Goal: Information Seeking & Learning: Find specific page/section

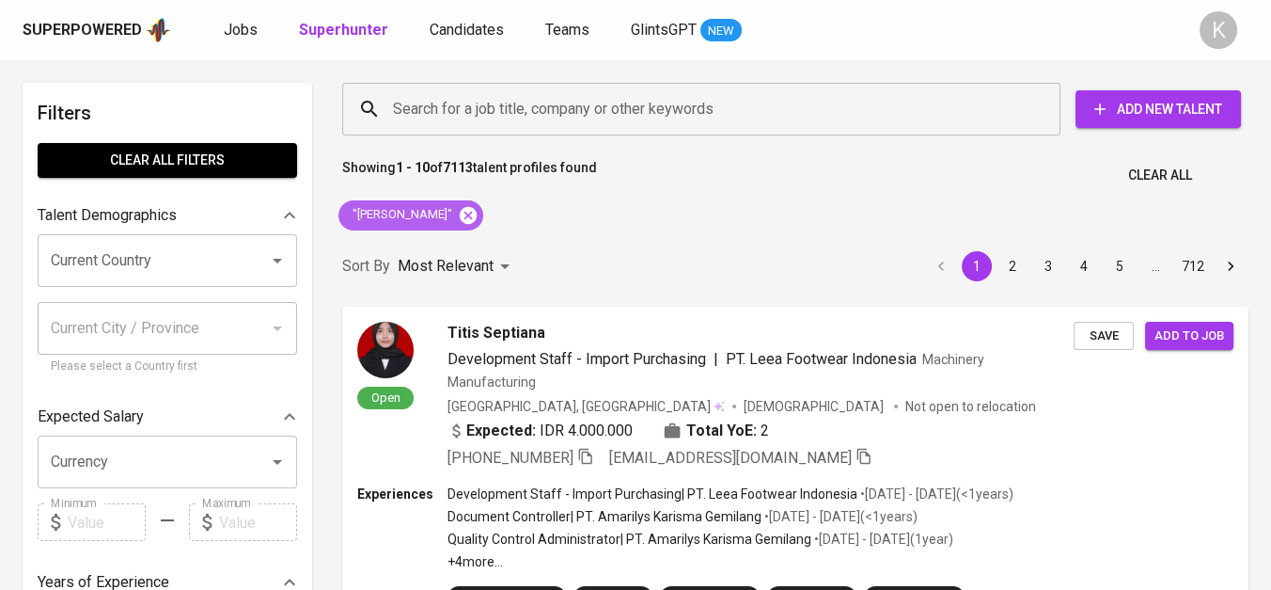
click at [479, 212] on icon at bounding box center [468, 215] width 21 height 21
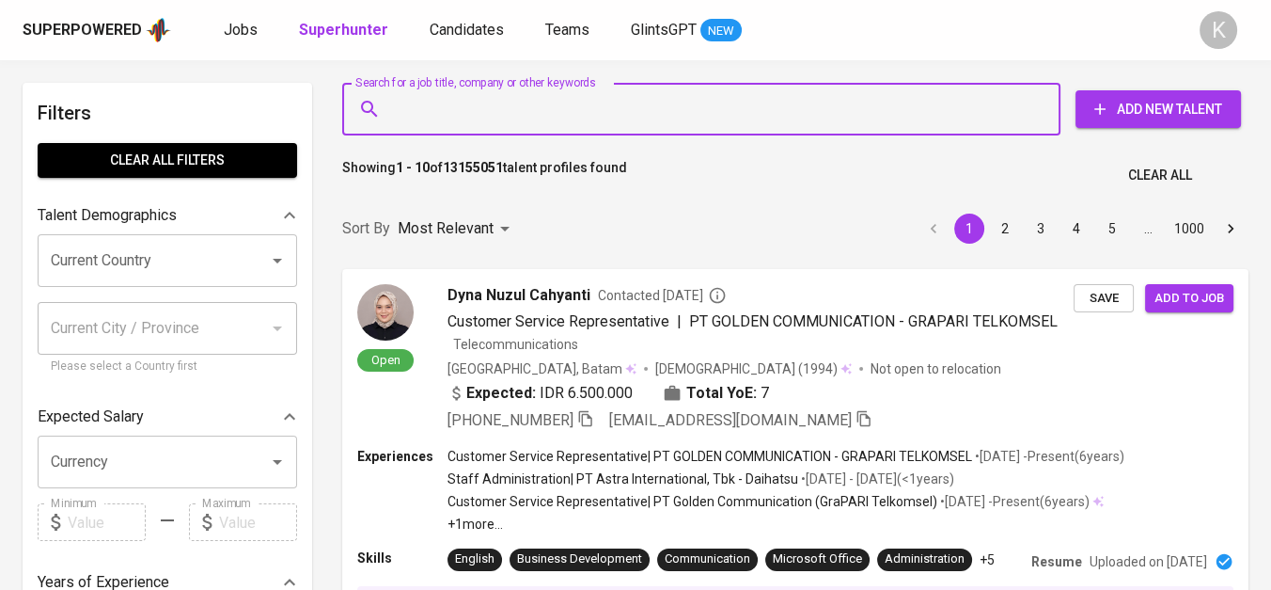
click at [593, 111] on input "Search for a job title, company or other keywords" at bounding box center [706, 109] width 636 height 36
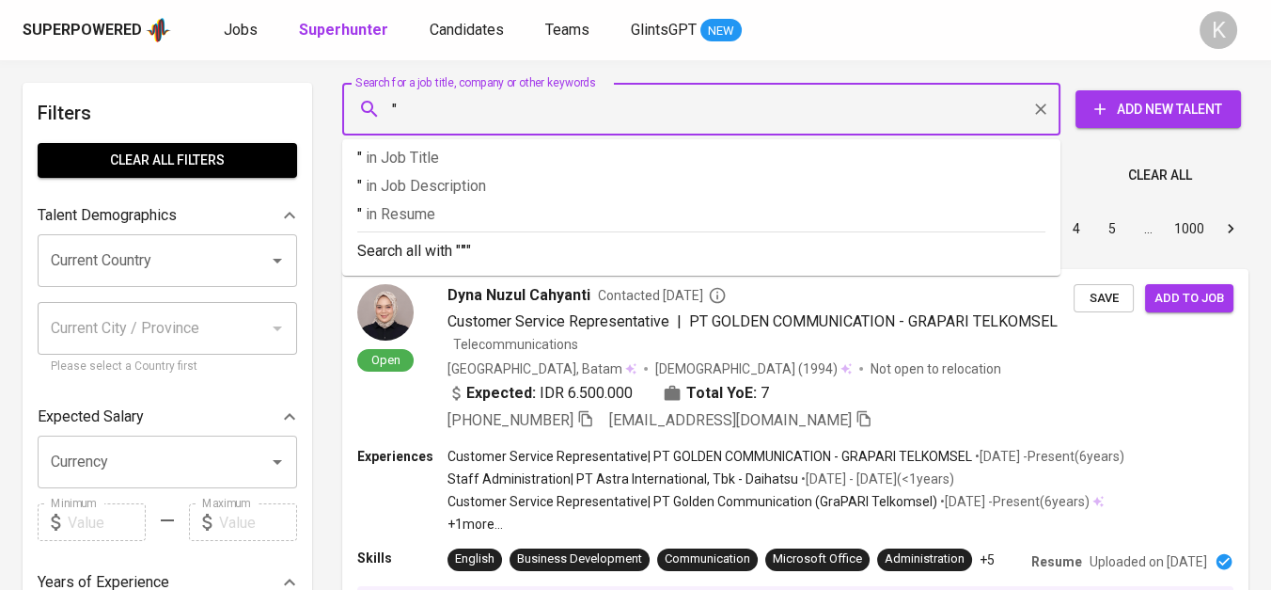
paste input "High Volt Technology"
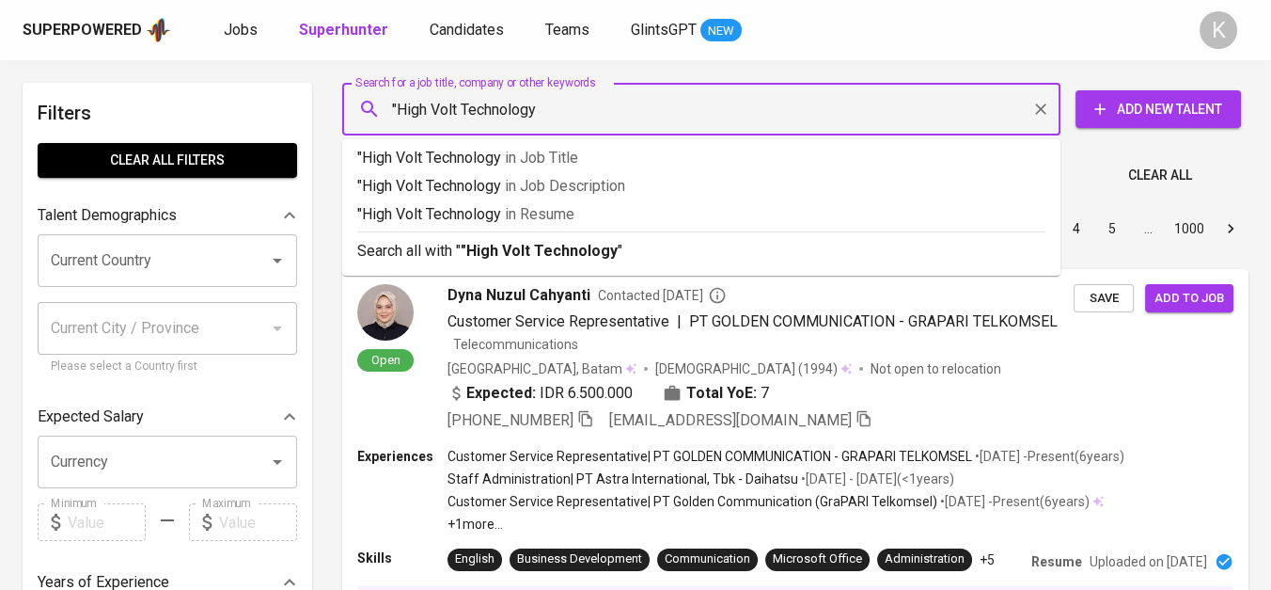
type input ""High Volt Technology""
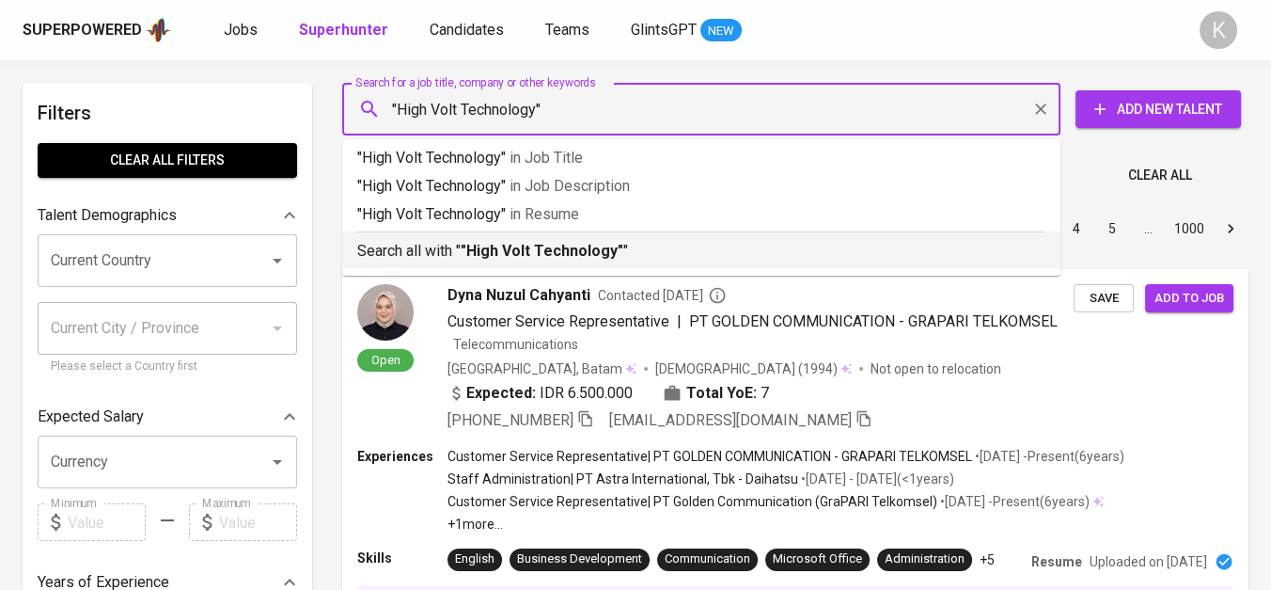
click at [639, 234] on div "Search all with " "High Volt Technology" "" at bounding box center [701, 246] width 688 height 31
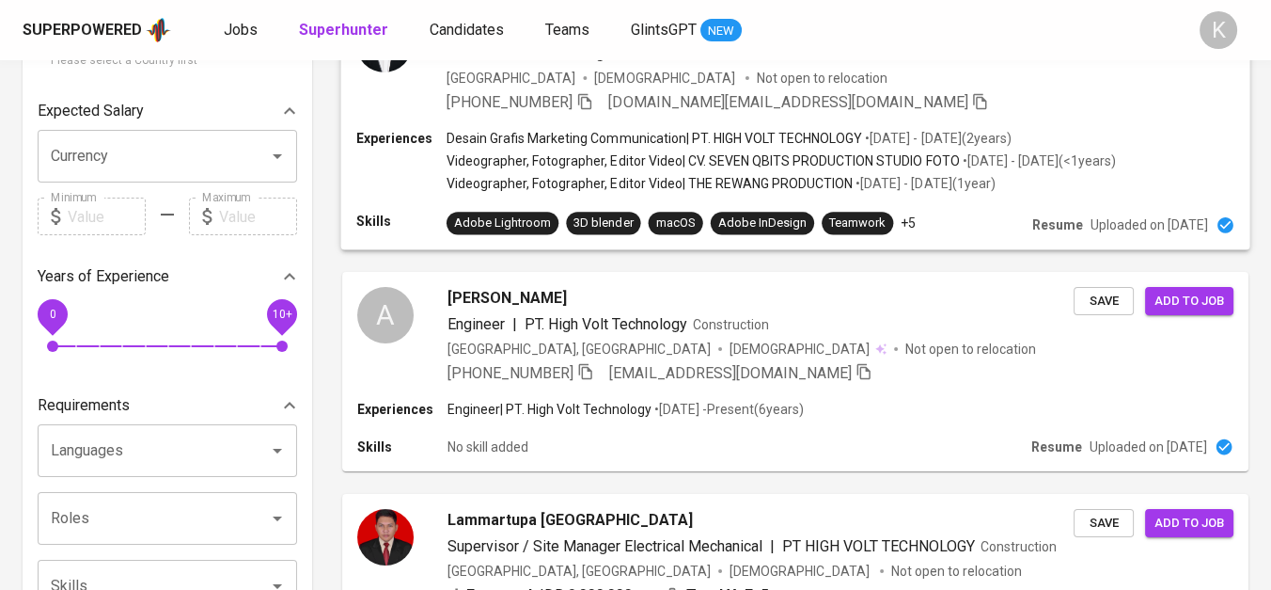
scroll to position [418, 0]
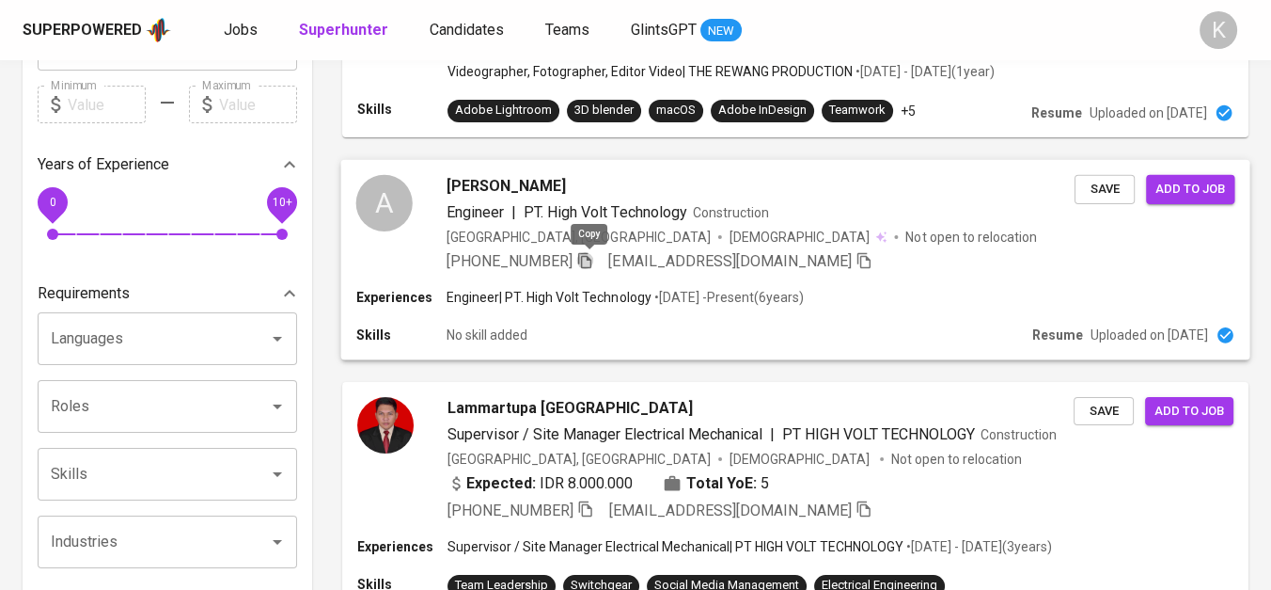
click at [588, 261] on icon "button" at bounding box center [584, 259] width 17 height 17
click at [588, 258] on icon "button" at bounding box center [584, 259] width 17 height 17
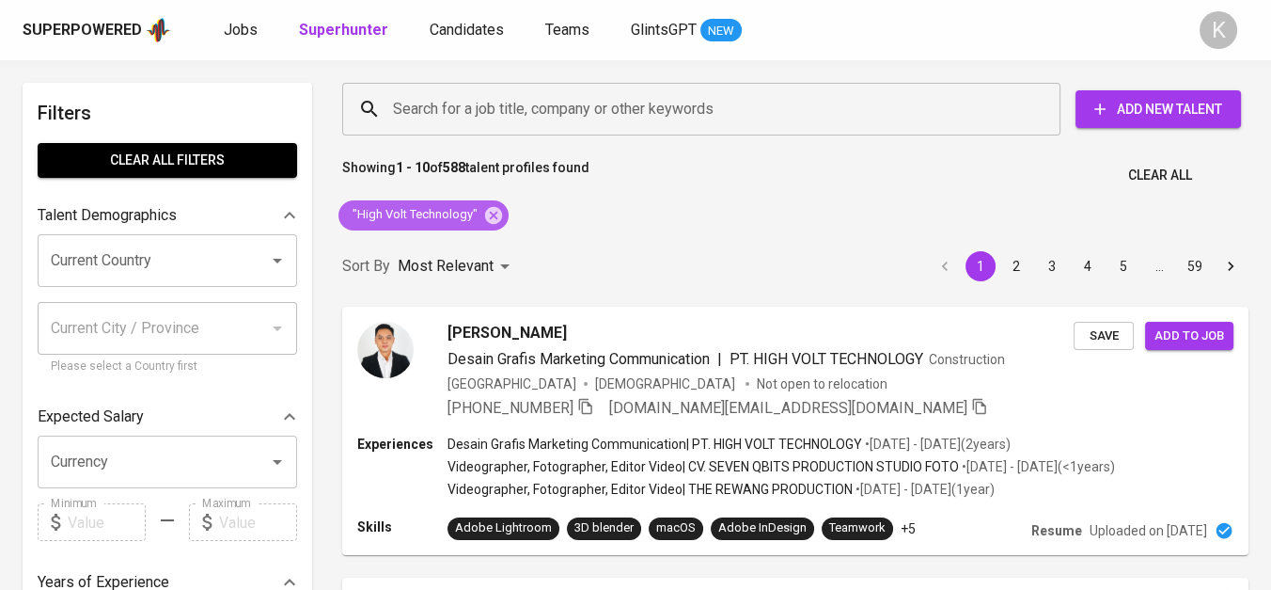
click at [502, 219] on div ""High Volt Technology"" at bounding box center [424, 215] width 170 height 30
click at [496, 213] on icon at bounding box center [493, 214] width 17 height 17
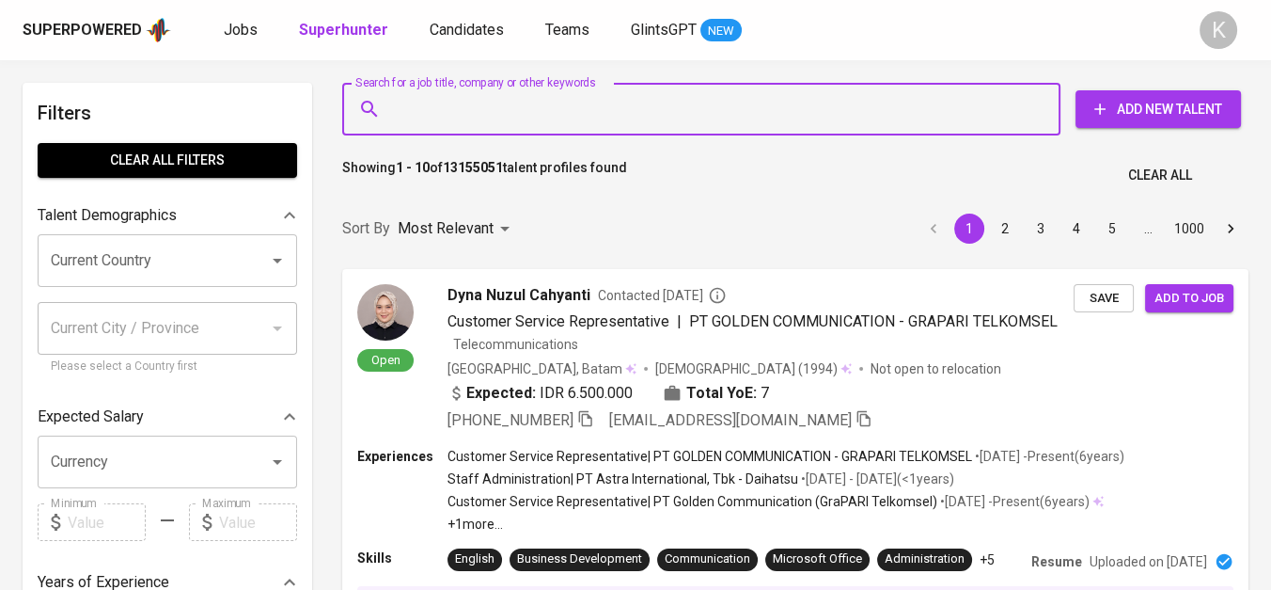
click at [604, 99] on input "Search for a job title, company or other keywords" at bounding box center [706, 109] width 636 height 36
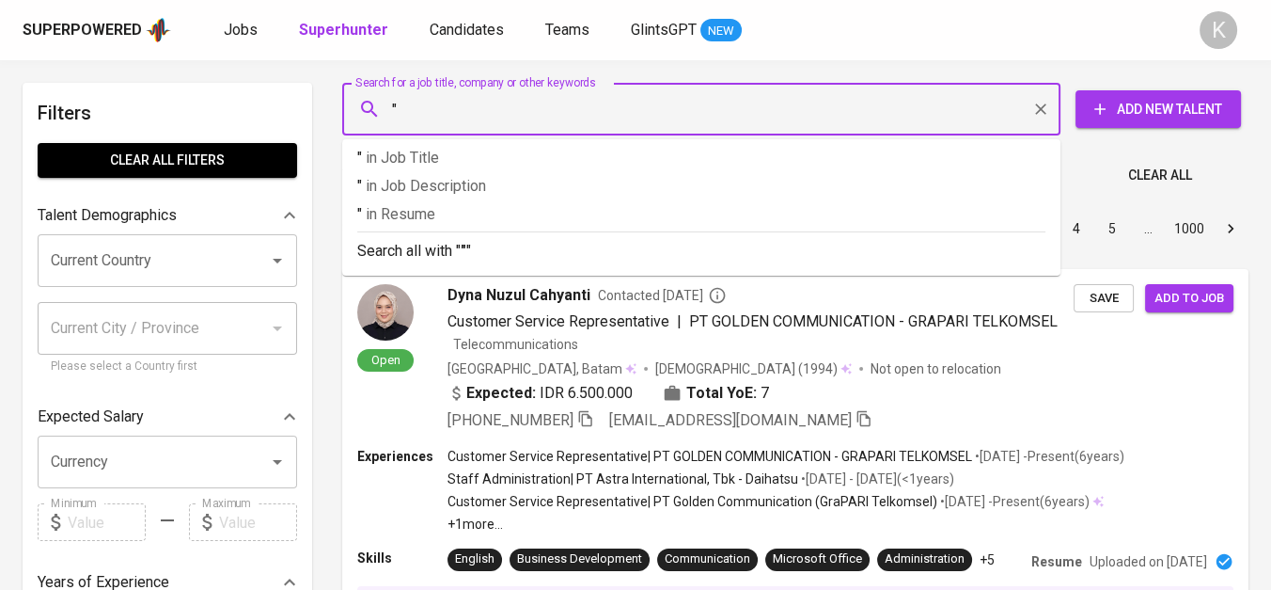
paste input "Rotary Electrical Machine Service"
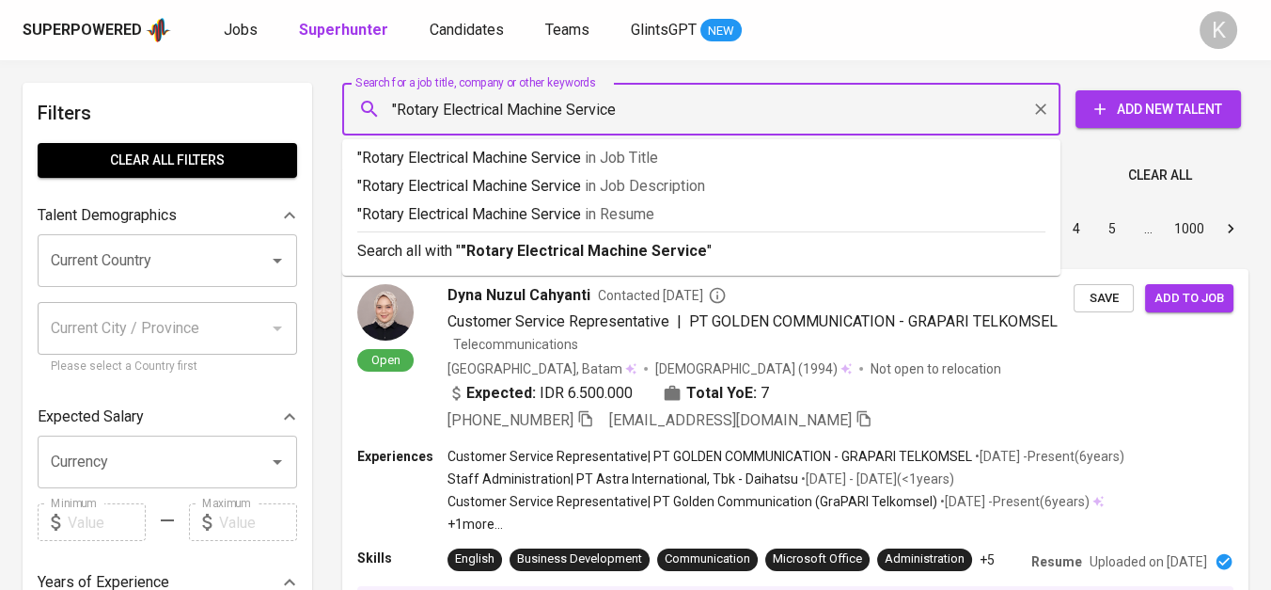
type input ""Rotary Electrical Machine Service""
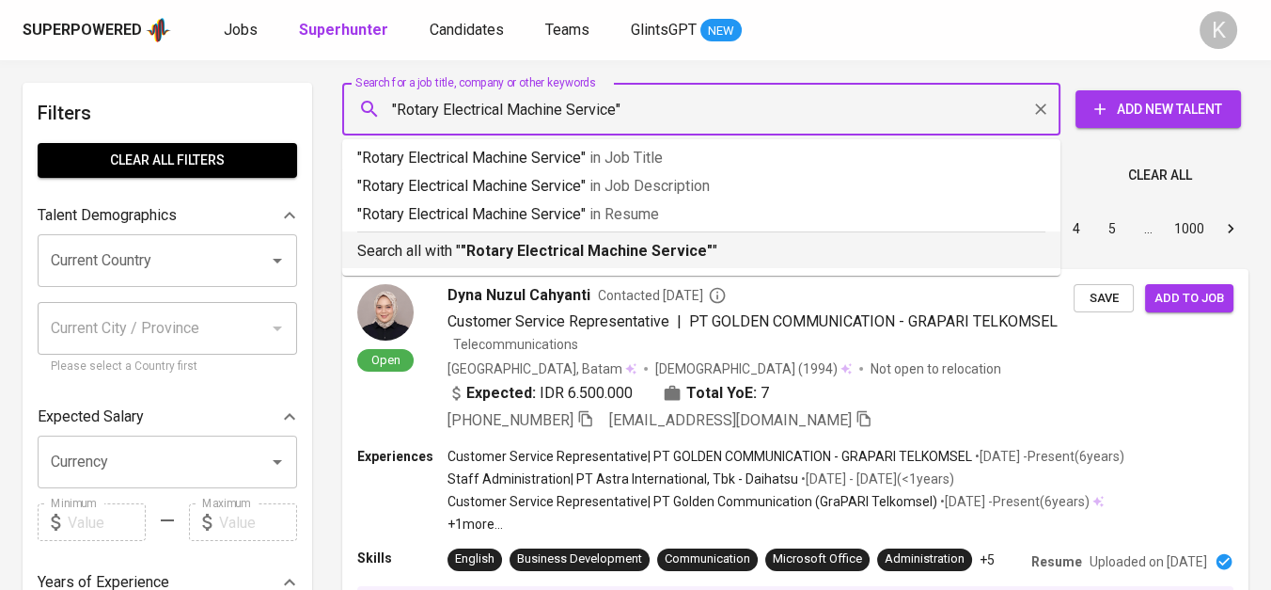
click at [646, 252] on b ""Rotary Electrical Machine Service"" at bounding box center [587, 251] width 252 height 18
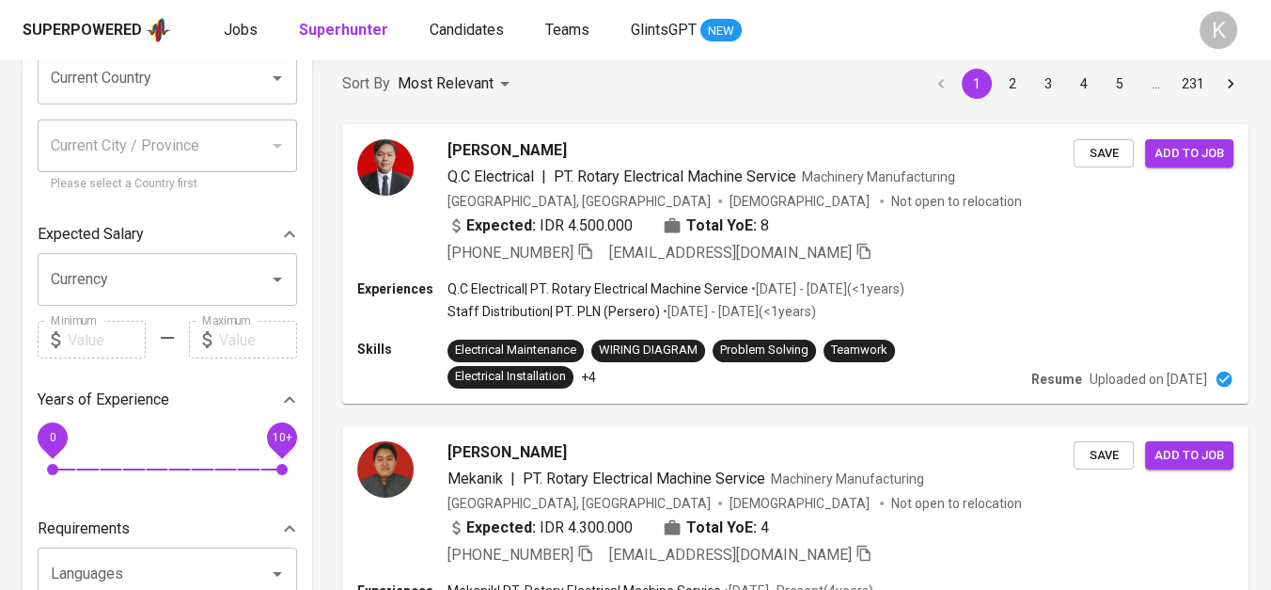
scroll to position [418, 0]
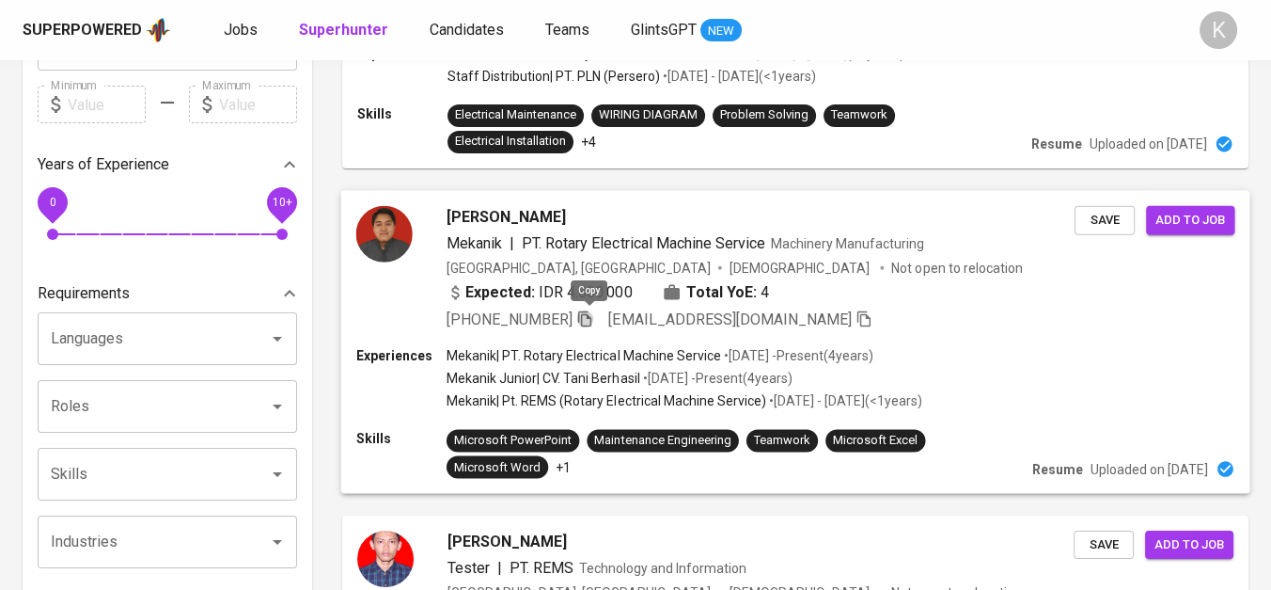
click at [589, 316] on icon "button" at bounding box center [584, 317] width 17 height 17
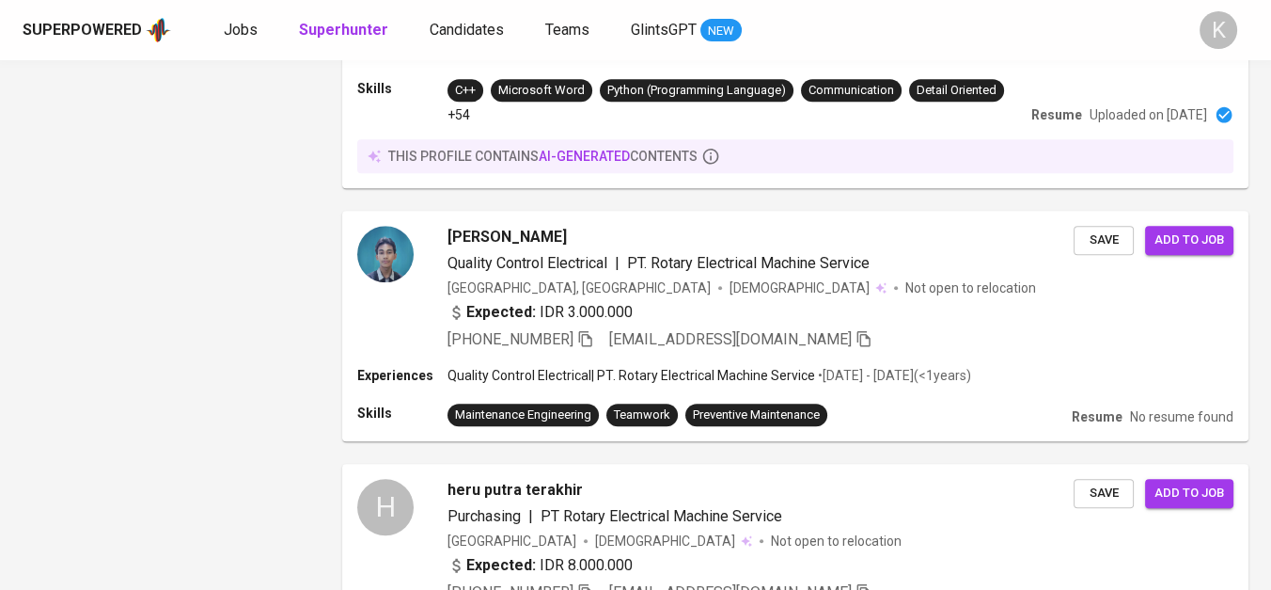
scroll to position [1881, 0]
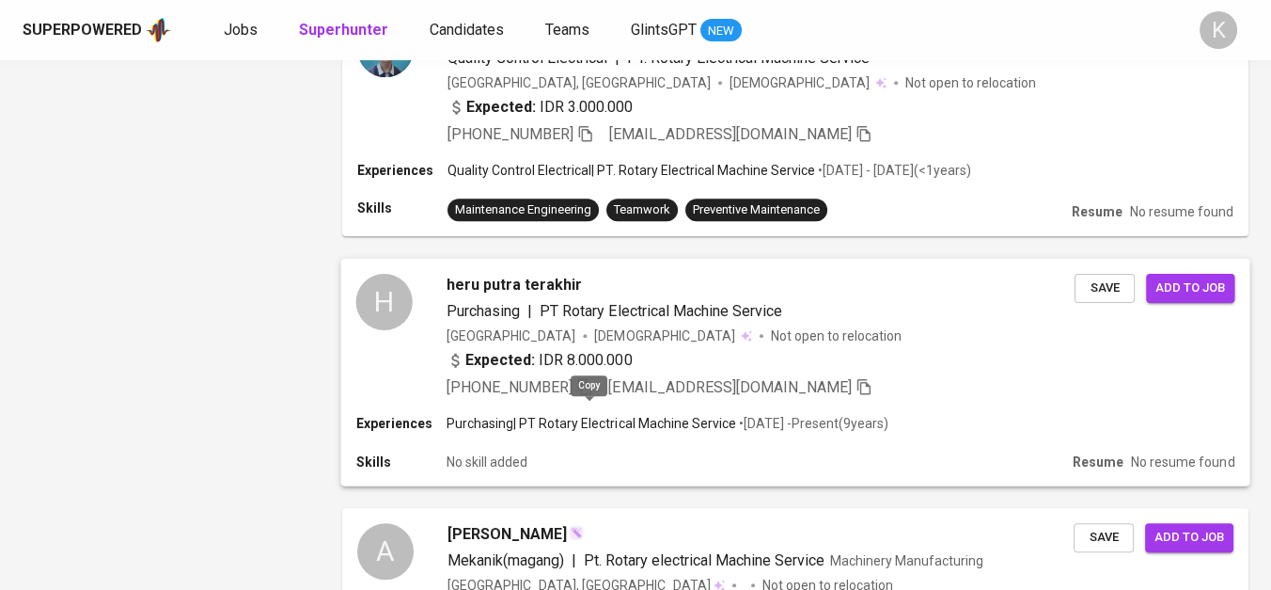
click at [585, 394] on icon "button" at bounding box center [584, 386] width 13 height 16
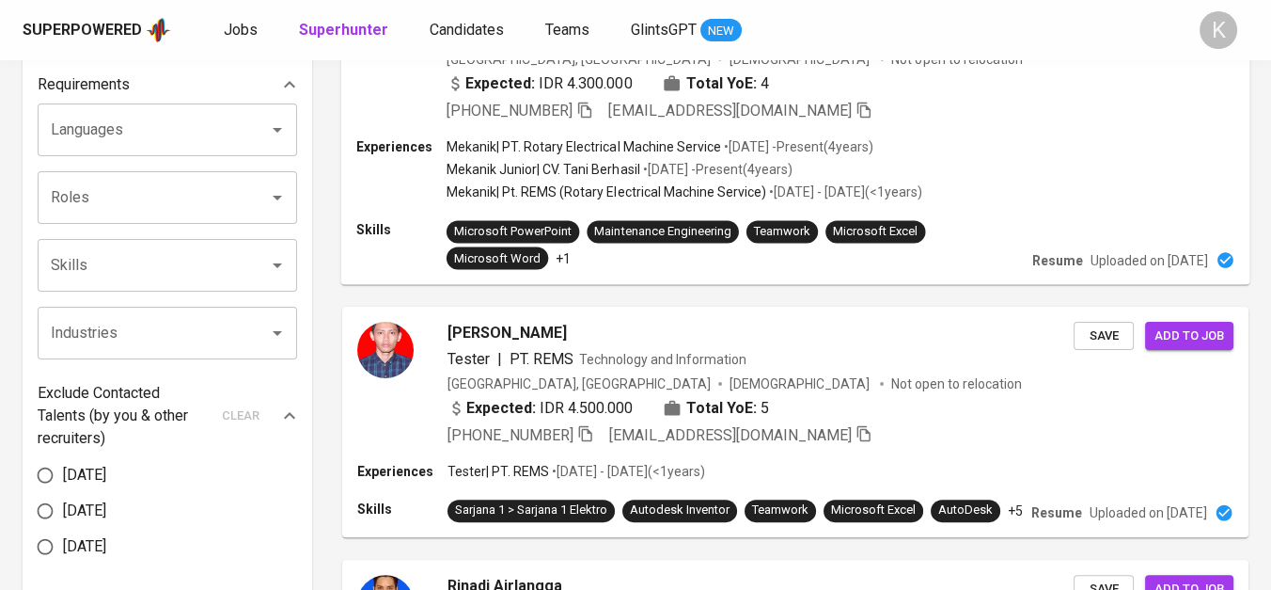
scroll to position [0, 0]
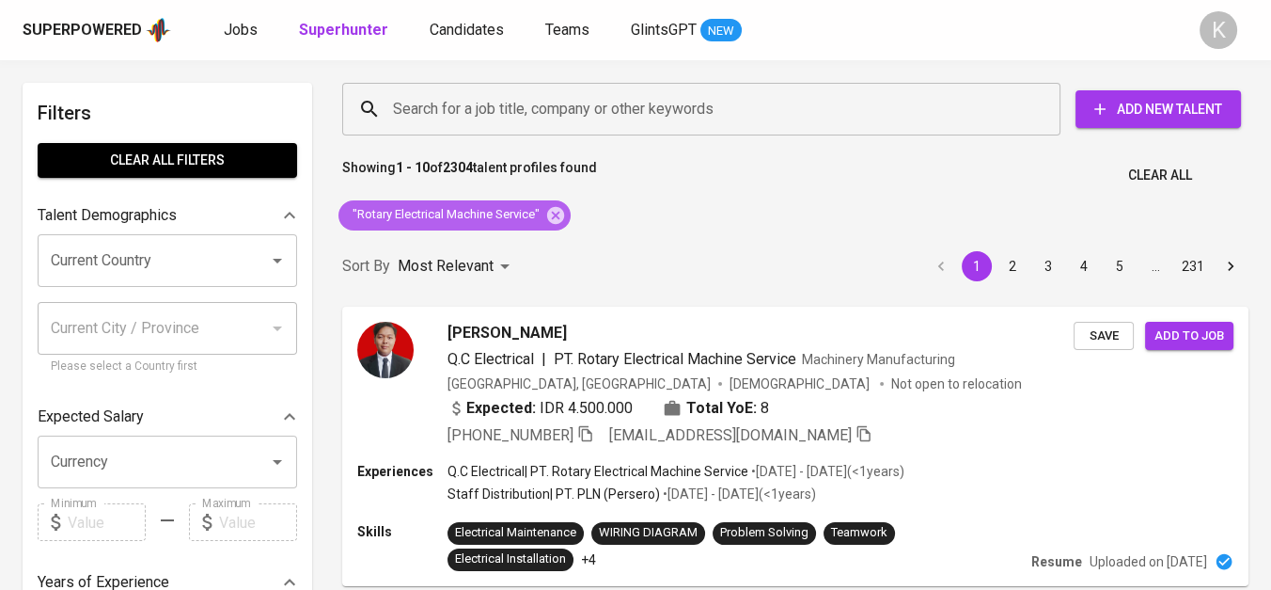
click at [551, 209] on icon at bounding box center [555, 214] width 17 height 17
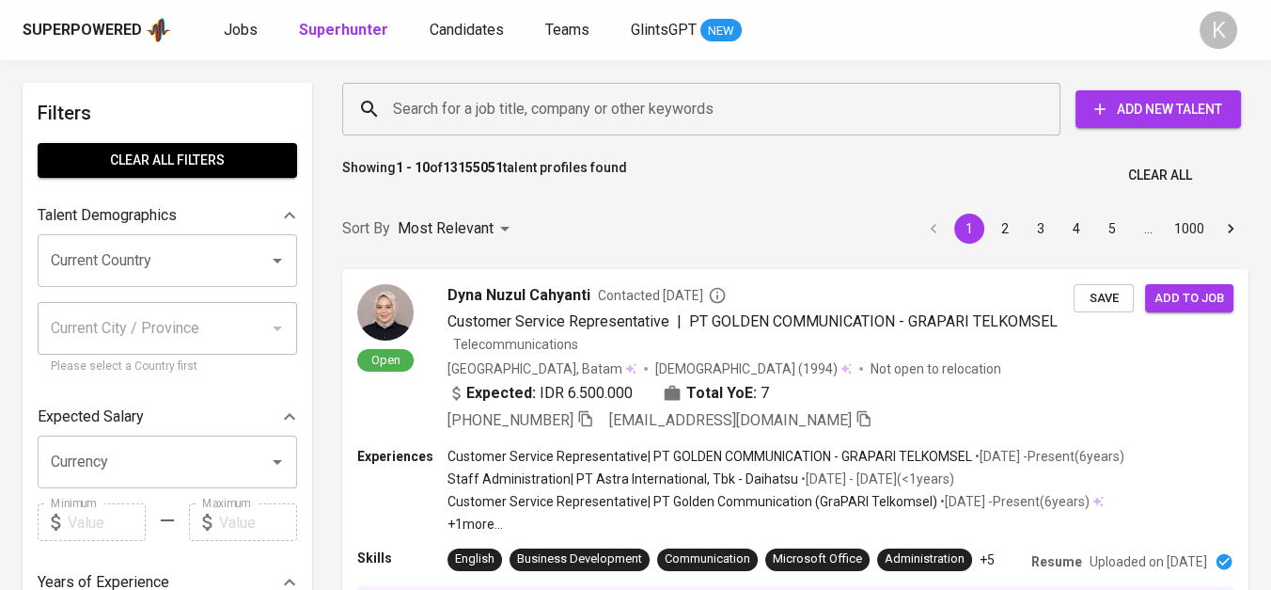
click at [479, 106] on input "Search for a job title, company or other keywords" at bounding box center [706, 109] width 636 height 36
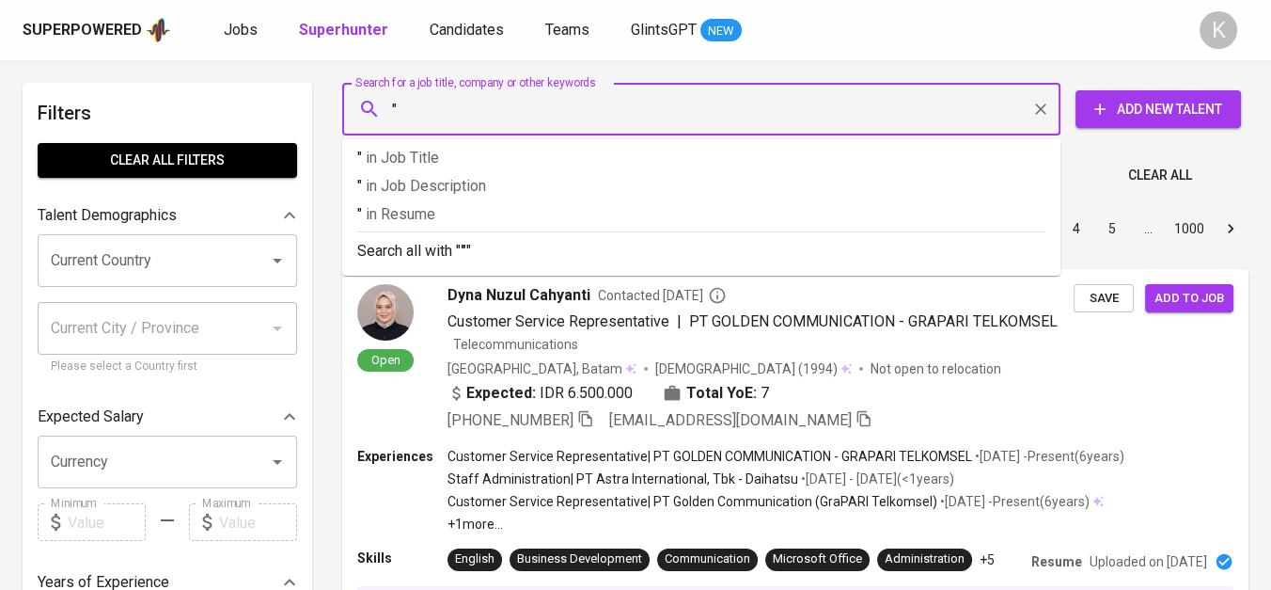
paste input "Ekamas Fortuna"
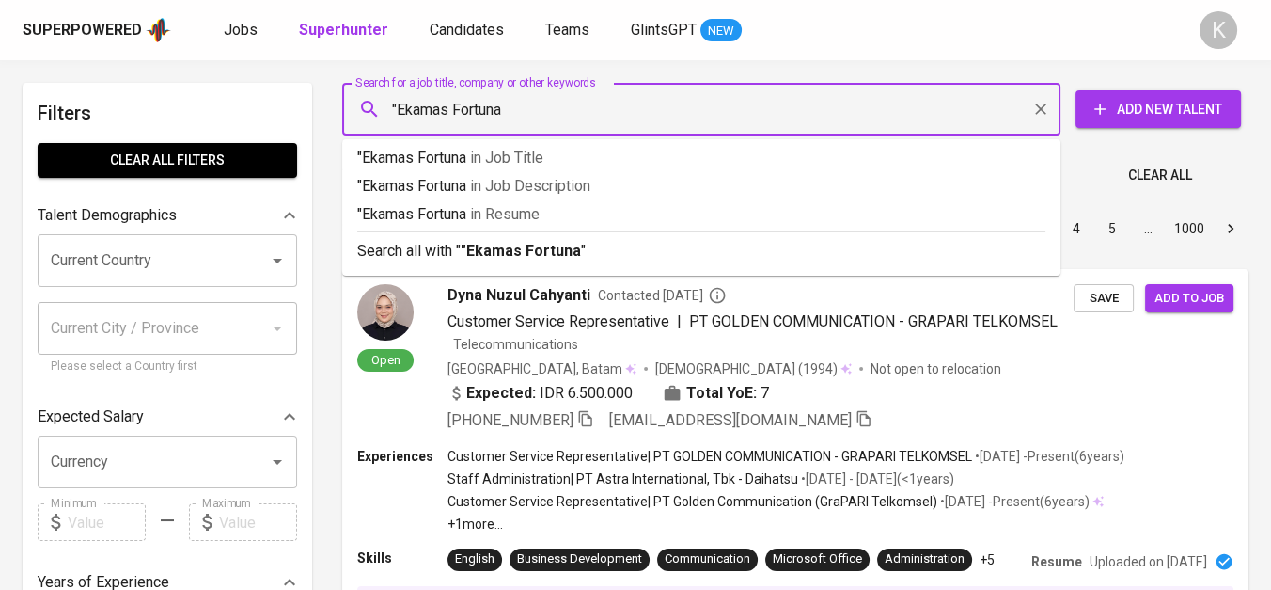
type input ""Ekamas Fortuna""
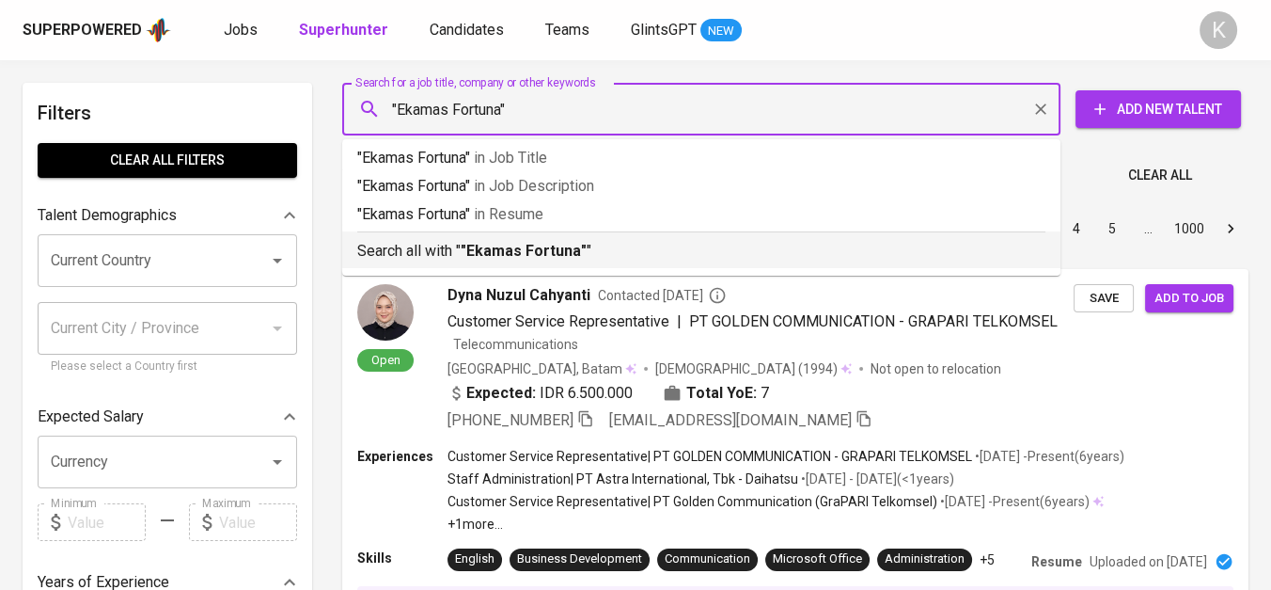
click at [565, 255] on b ""Ekamas Fortuna"" at bounding box center [524, 251] width 126 height 18
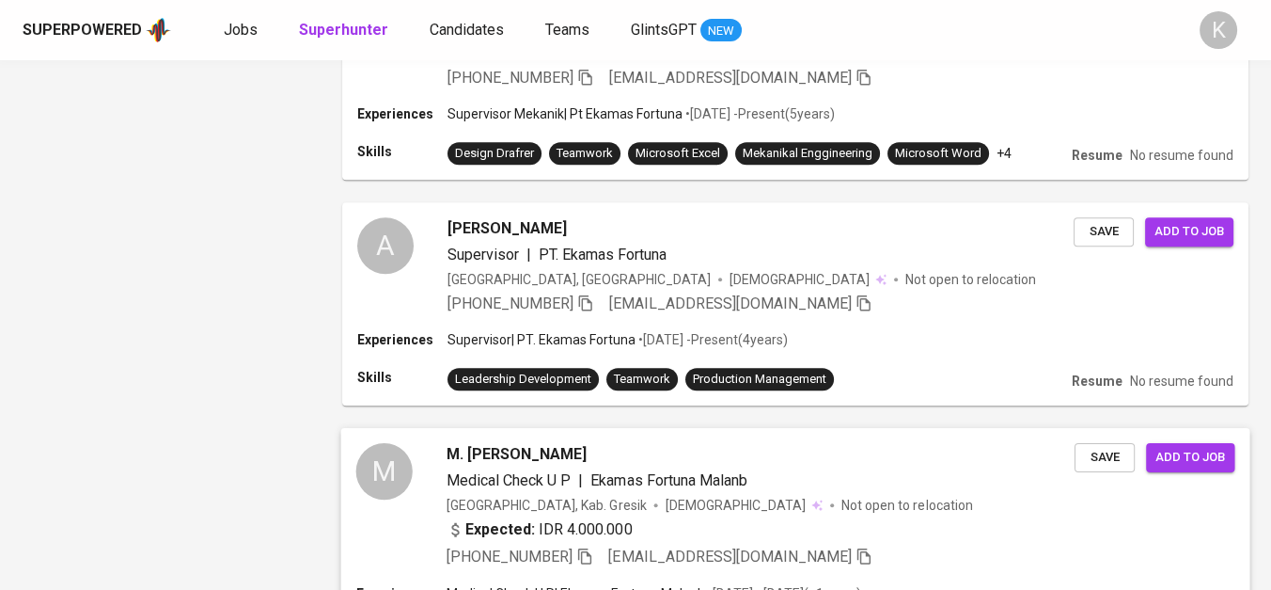
scroll to position [2195, 0]
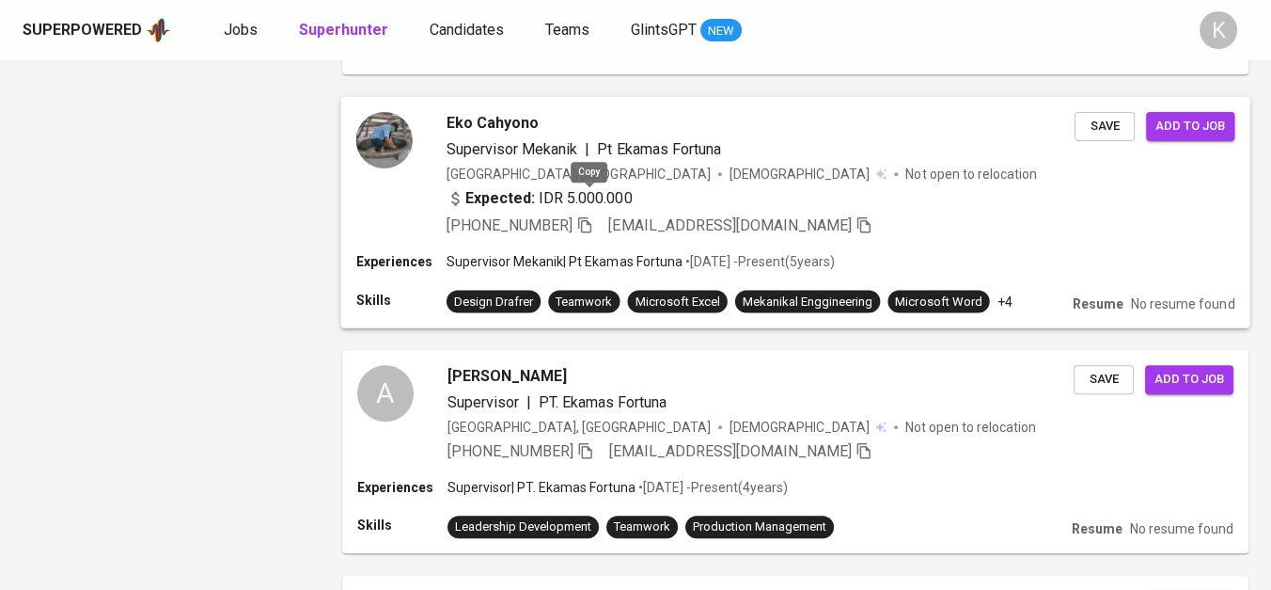
click at [590, 216] on icon "button" at bounding box center [584, 224] width 17 height 17
click at [588, 442] on icon "button" at bounding box center [584, 450] width 17 height 17
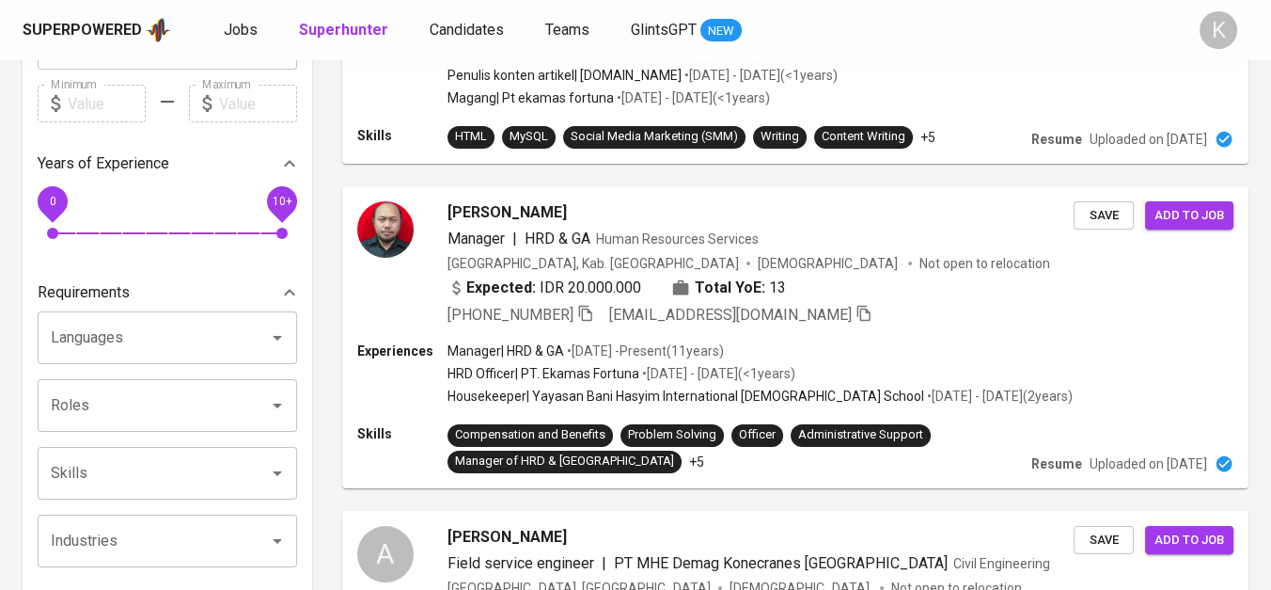
scroll to position [0, 0]
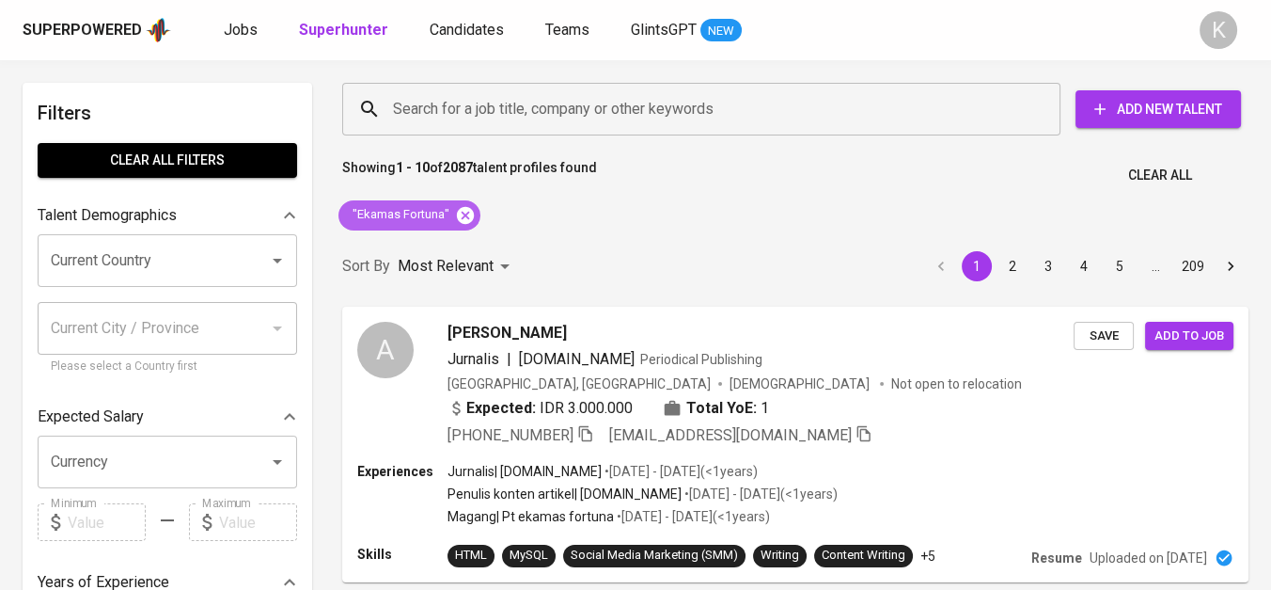
click at [458, 209] on icon at bounding box center [465, 215] width 21 height 21
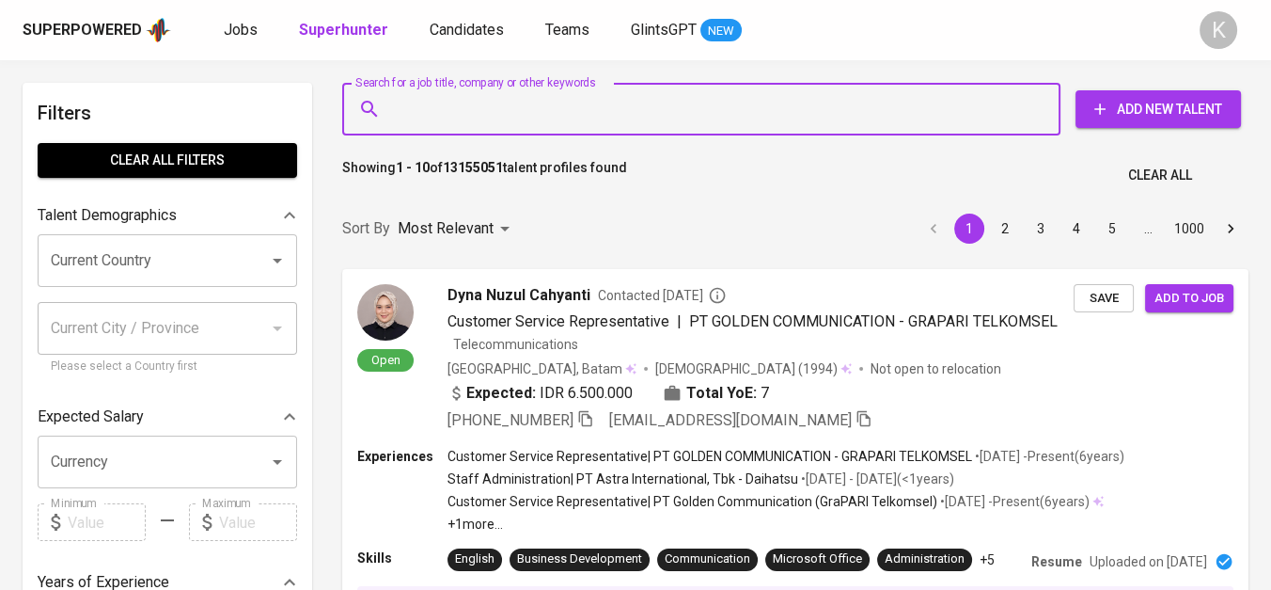
click at [531, 116] on input "Search for a job title, company or other keywords" at bounding box center [706, 109] width 636 height 36
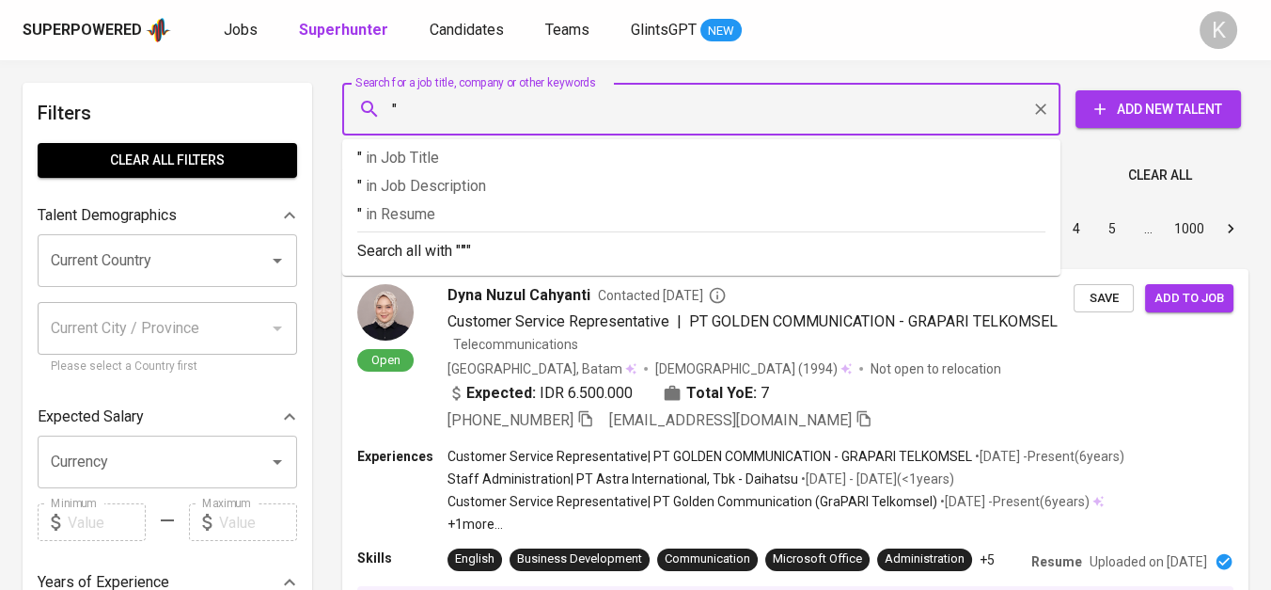
paste input "Erwin Soendjojo"
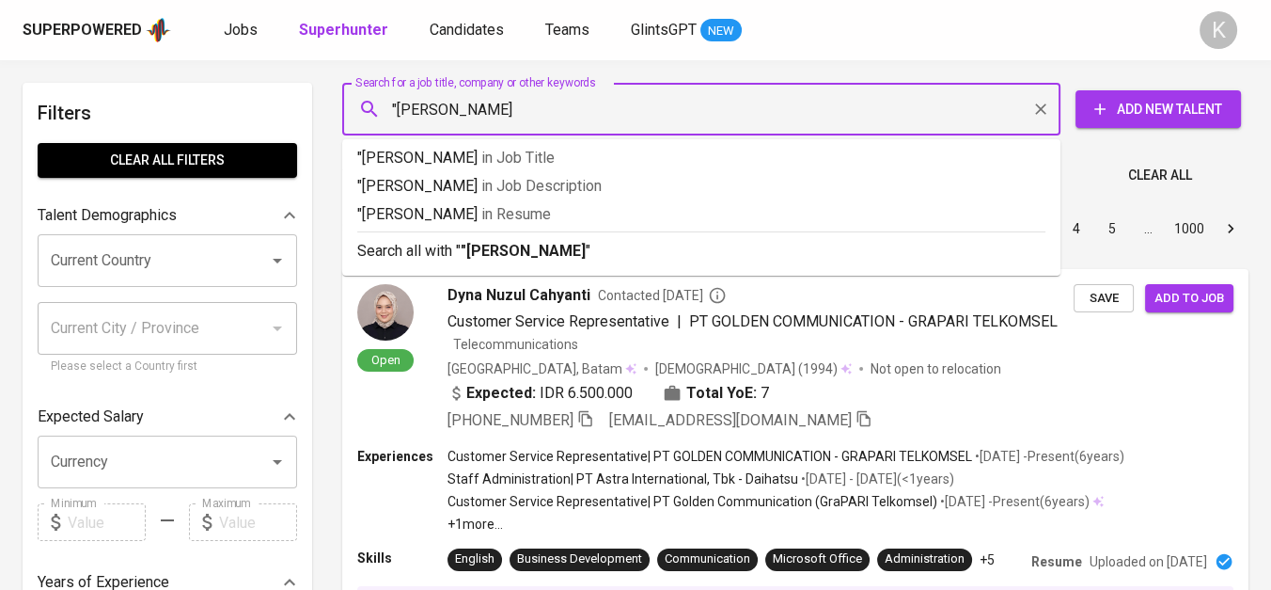
type input ""Erwin Soendjojo""
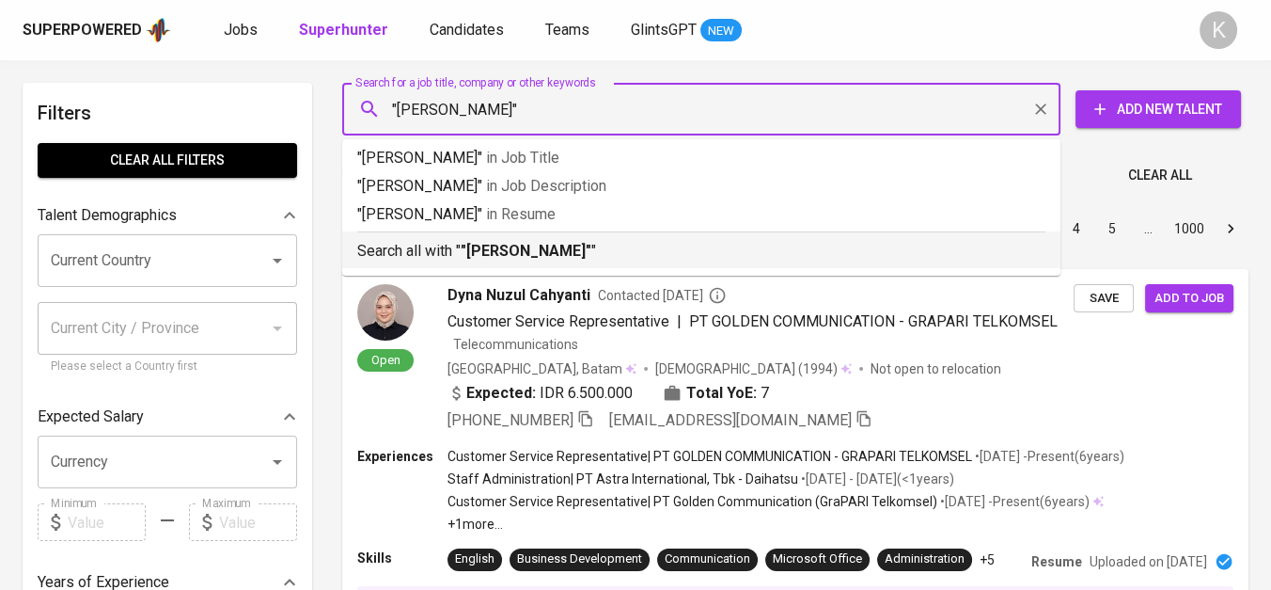
click at [564, 240] on p "Search all with " "Erwin Soendjojo" "" at bounding box center [701, 251] width 688 height 23
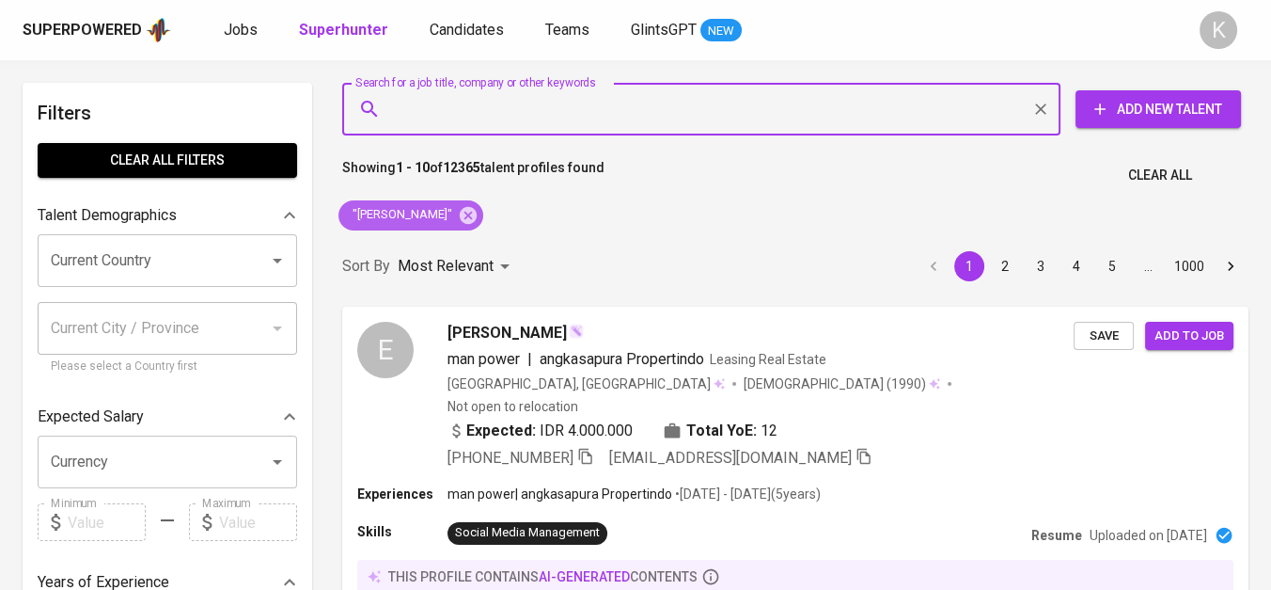
drag, startPoint x: 465, startPoint y: 223, endPoint x: 320, endPoint y: 0, distance: 265.8
click at [465, 224] on icon at bounding box center [468, 215] width 21 height 21
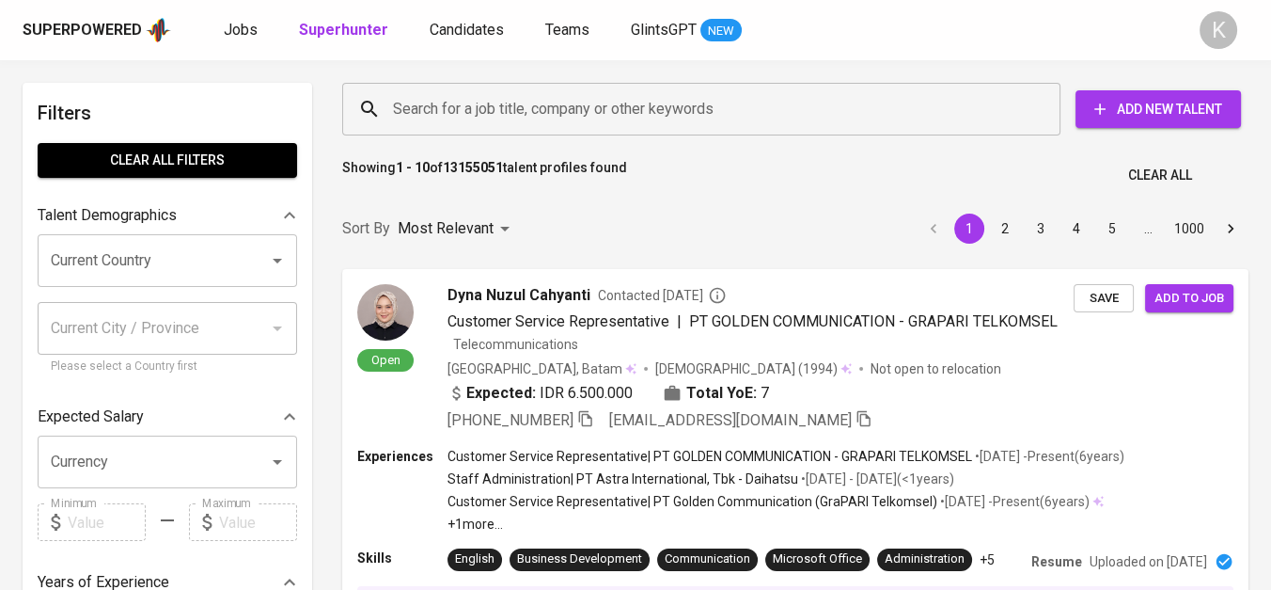
click at [497, 110] on input "Search for a job title, company or other keywords" at bounding box center [706, 109] width 636 height 36
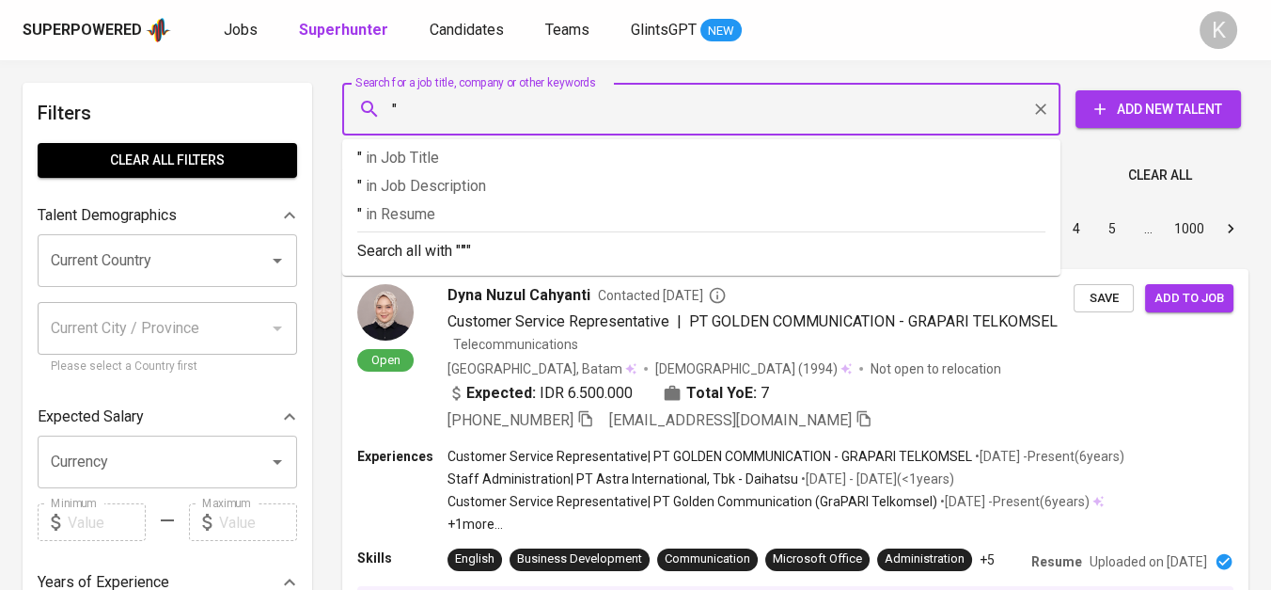
paste input "Reka Cipta Mandiri"
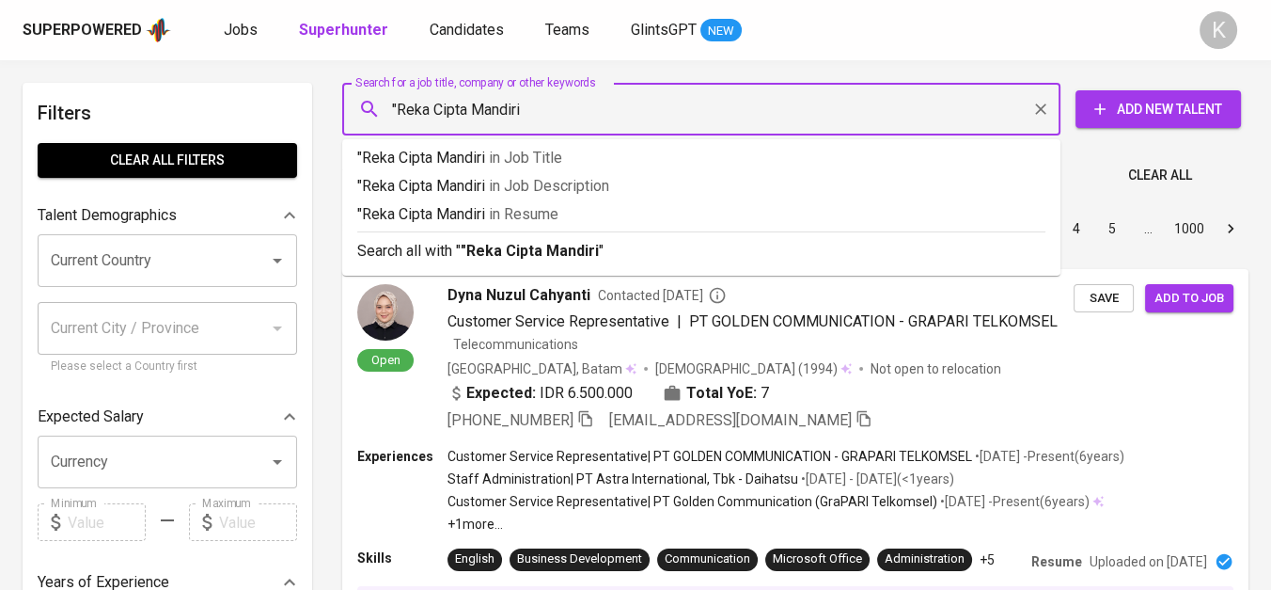
type input ""Reka Cipta Mandiri""
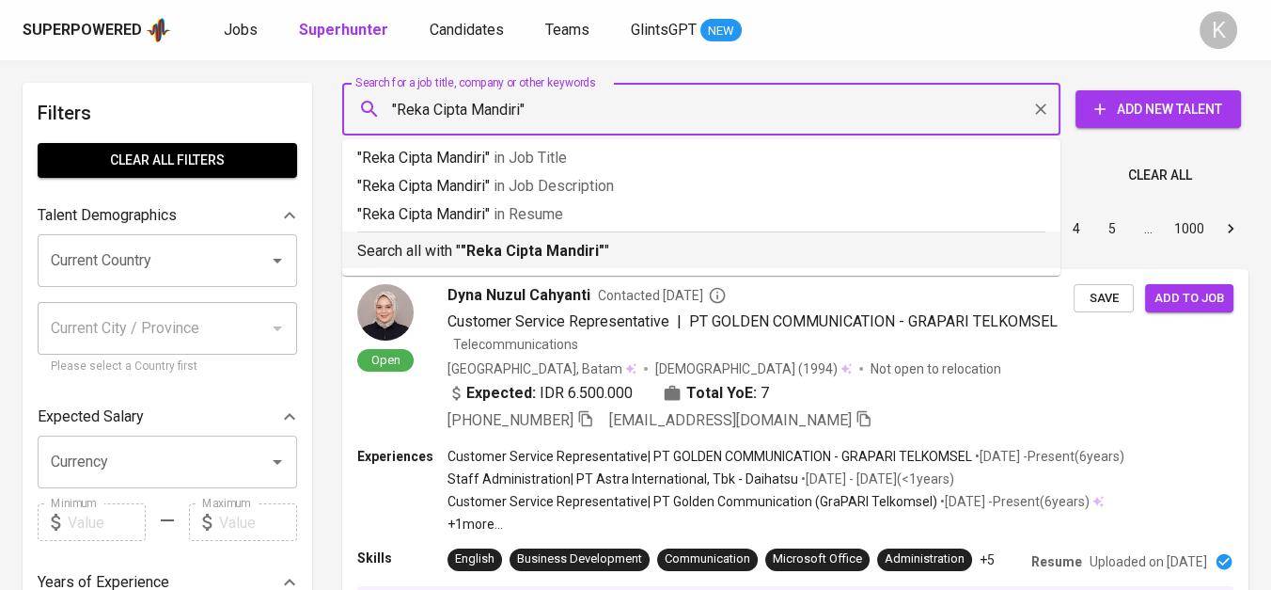
click at [542, 258] on b ""Reka Cipta Mandiri"" at bounding box center [533, 251] width 144 height 18
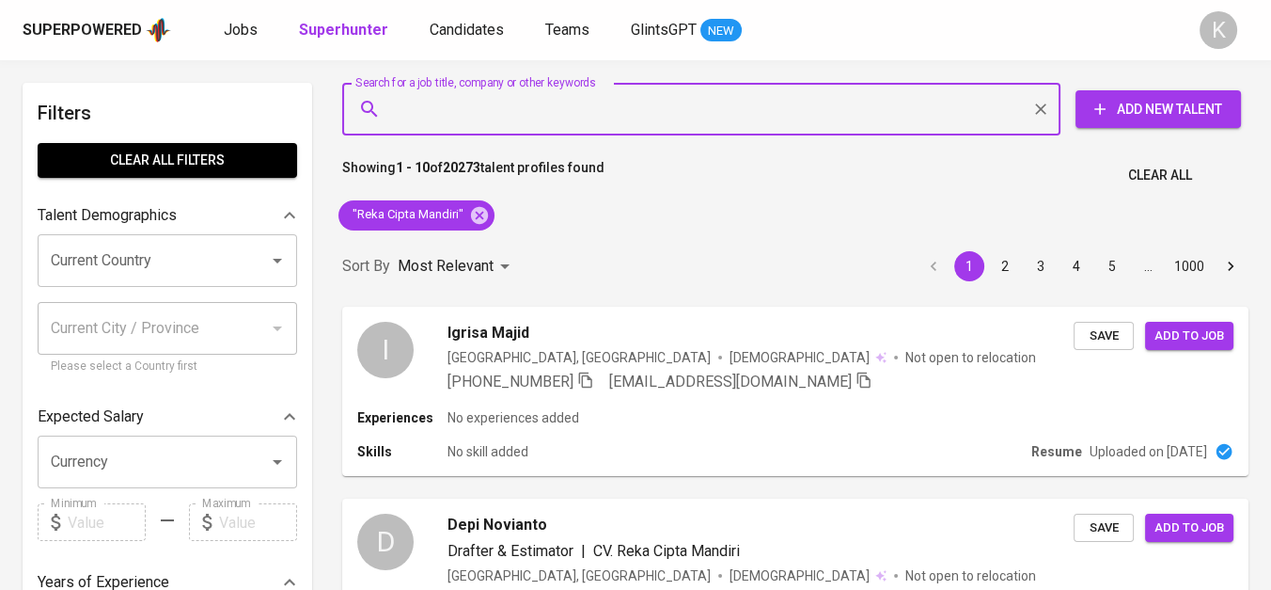
scroll to position [209, 0]
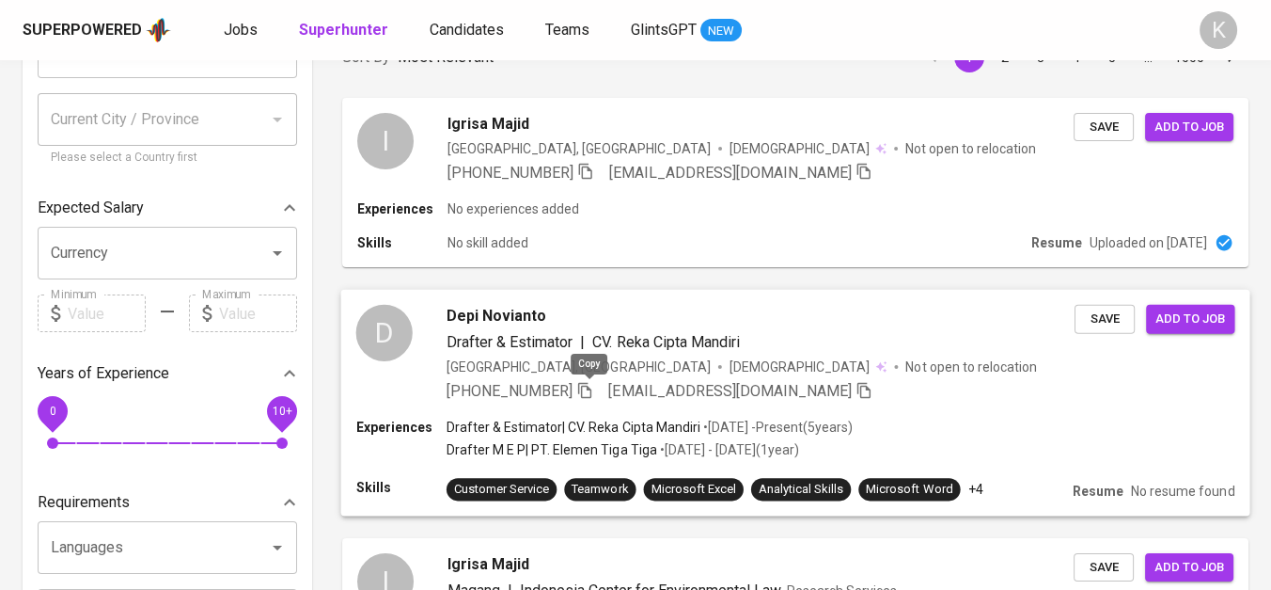
click at [588, 389] on icon "button" at bounding box center [584, 389] width 17 height 17
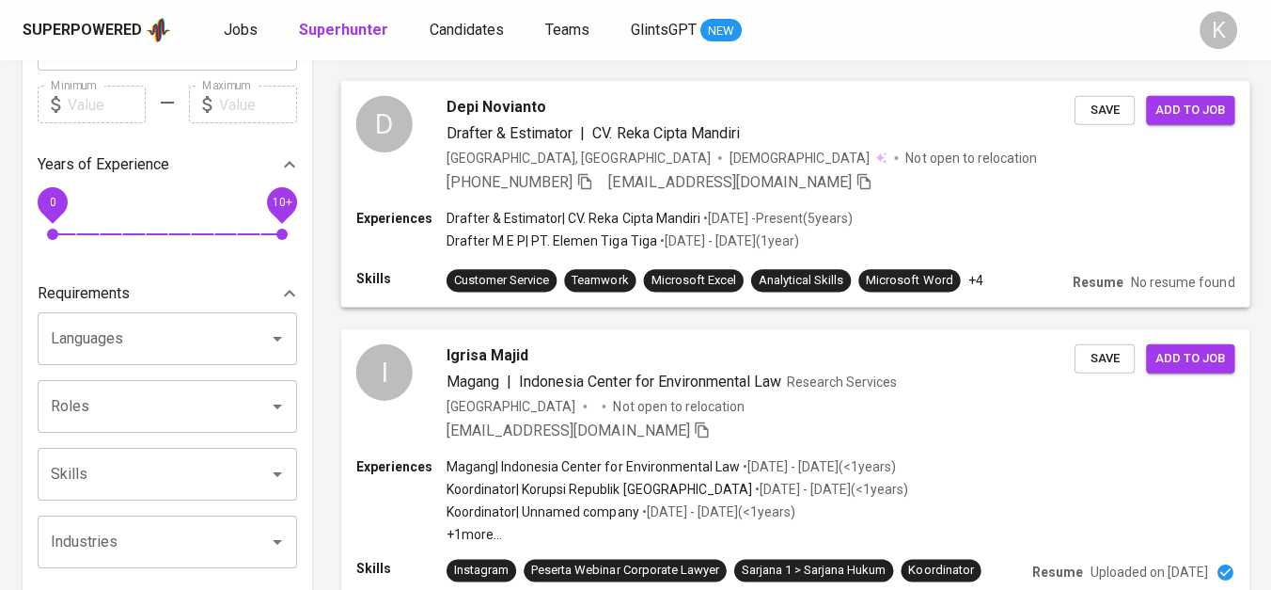
scroll to position [731, 0]
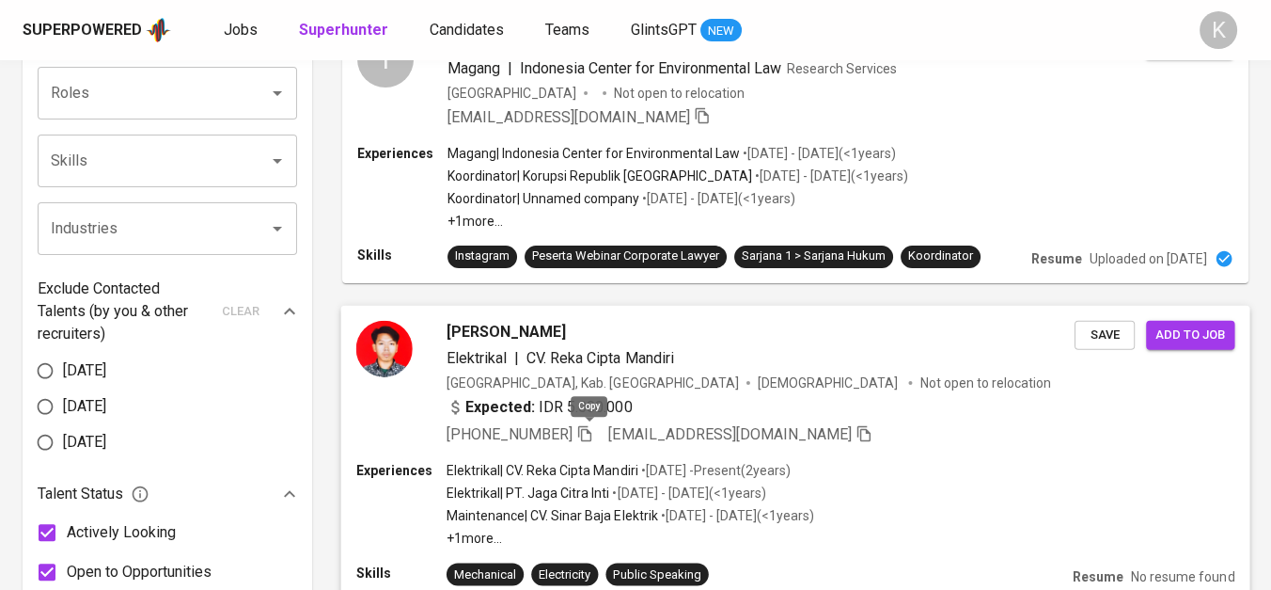
click at [591, 429] on icon "button" at bounding box center [584, 432] width 17 height 17
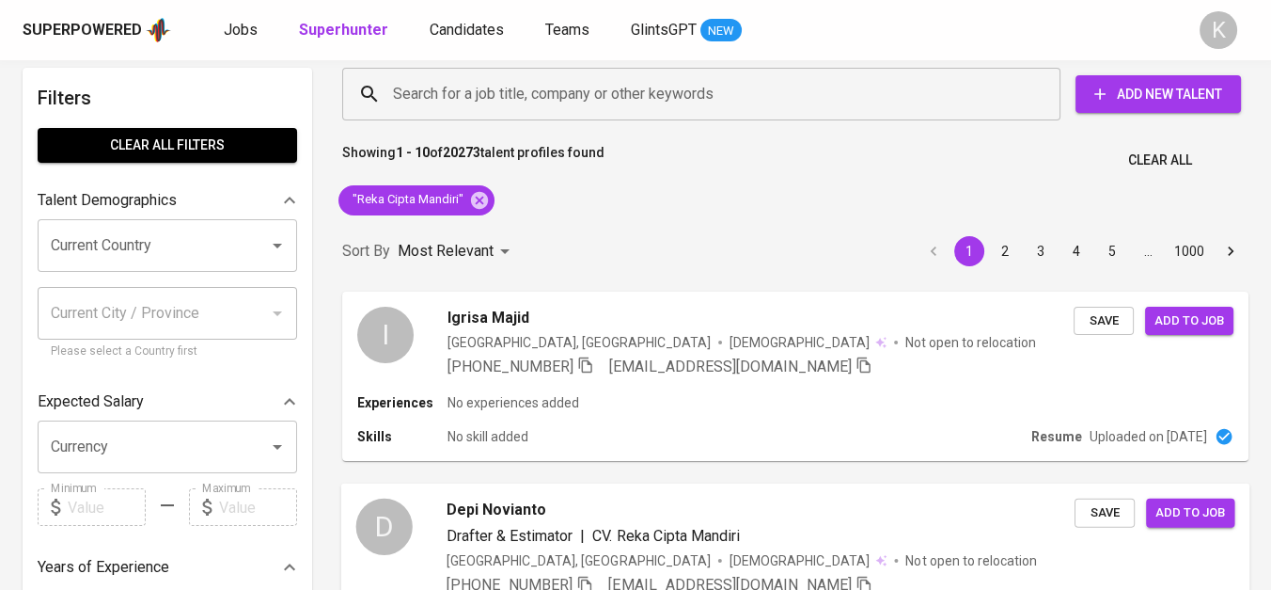
scroll to position [0, 0]
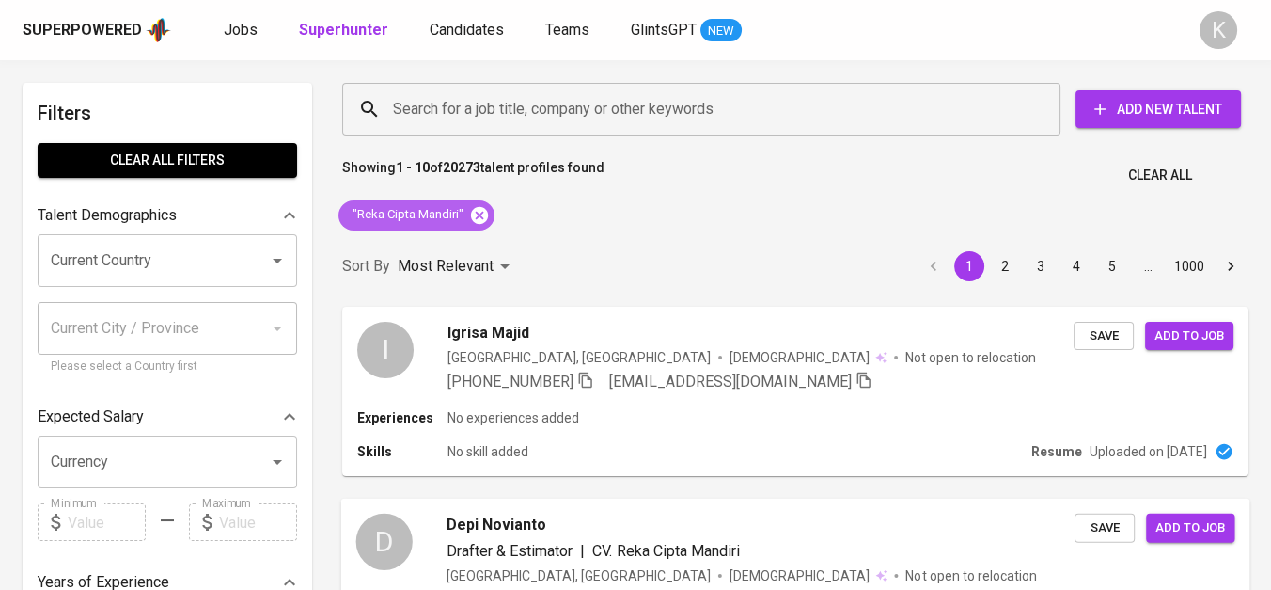
click at [470, 209] on icon at bounding box center [479, 215] width 21 height 21
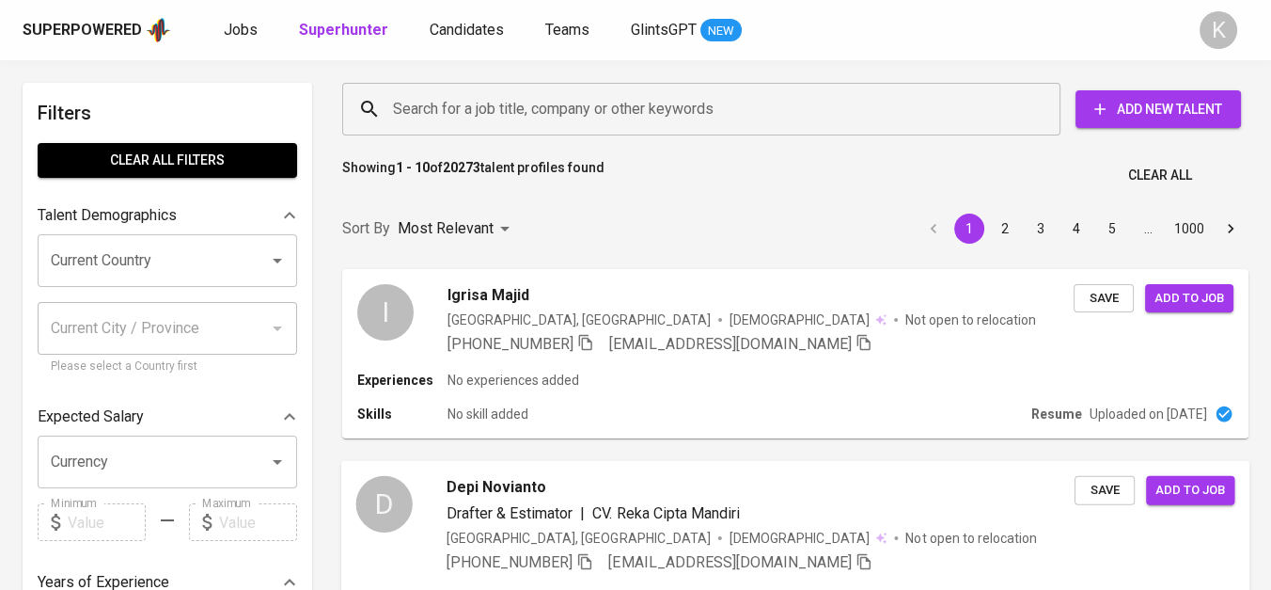
click at [606, 98] on input "Search for a job title, company or other keywords" at bounding box center [706, 109] width 636 height 36
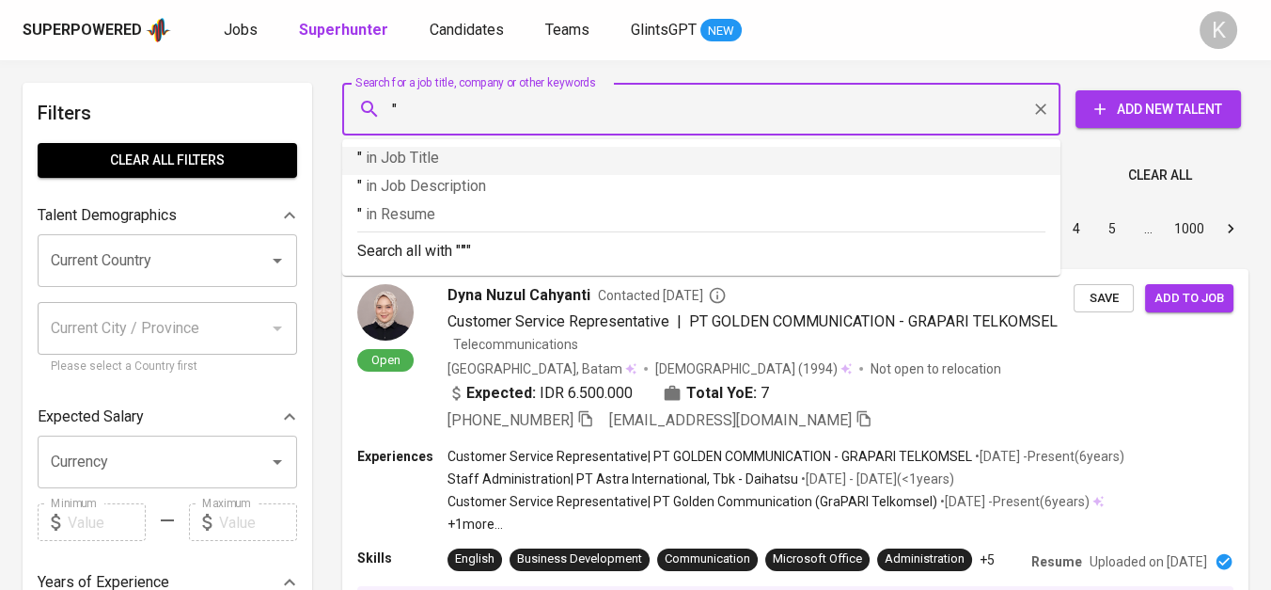
paste input "PANVERTA"
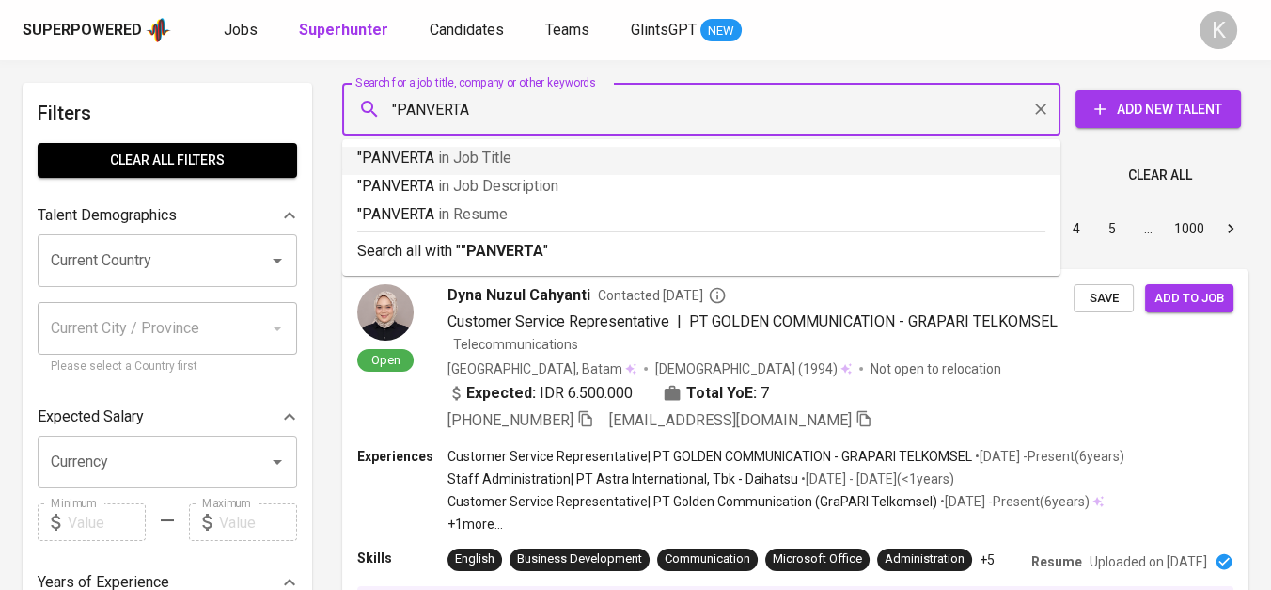
type input ""PANVERTA""
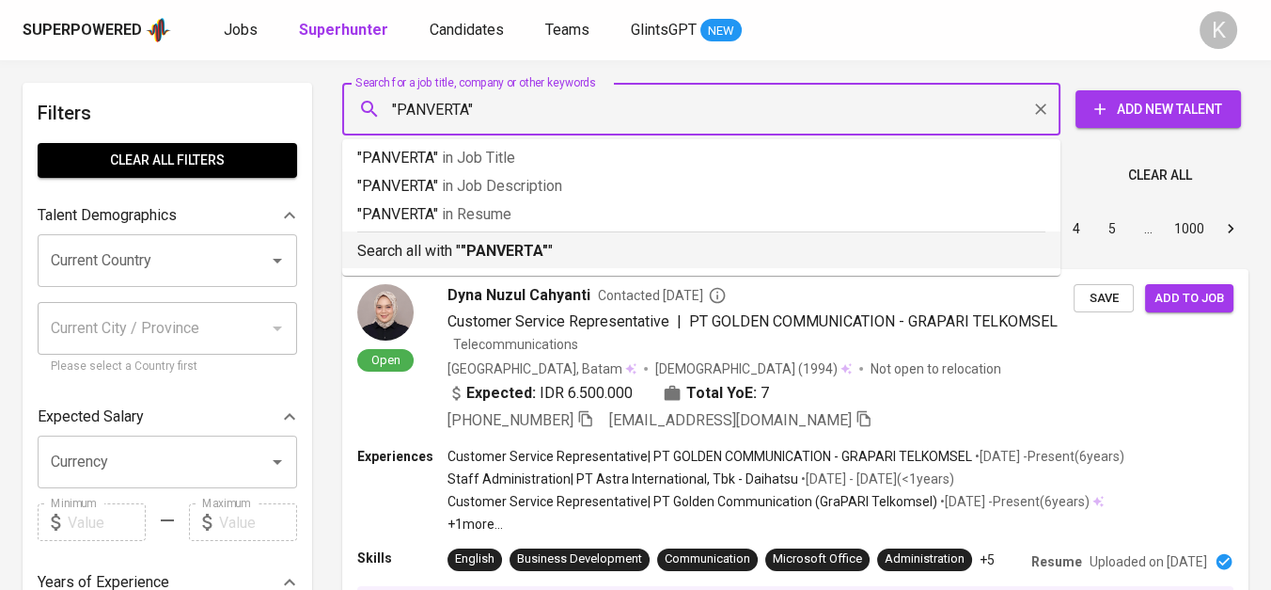
click at [521, 233] on div "Search all with " "PANVERTA" "" at bounding box center [701, 246] width 688 height 31
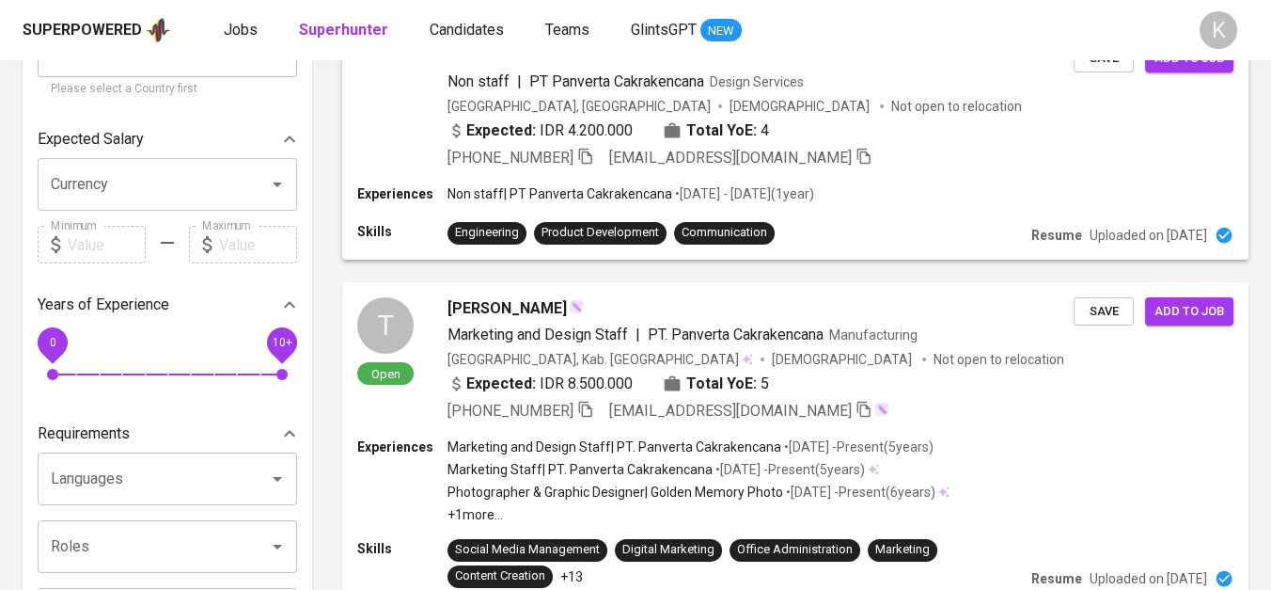
scroll to position [459, 0]
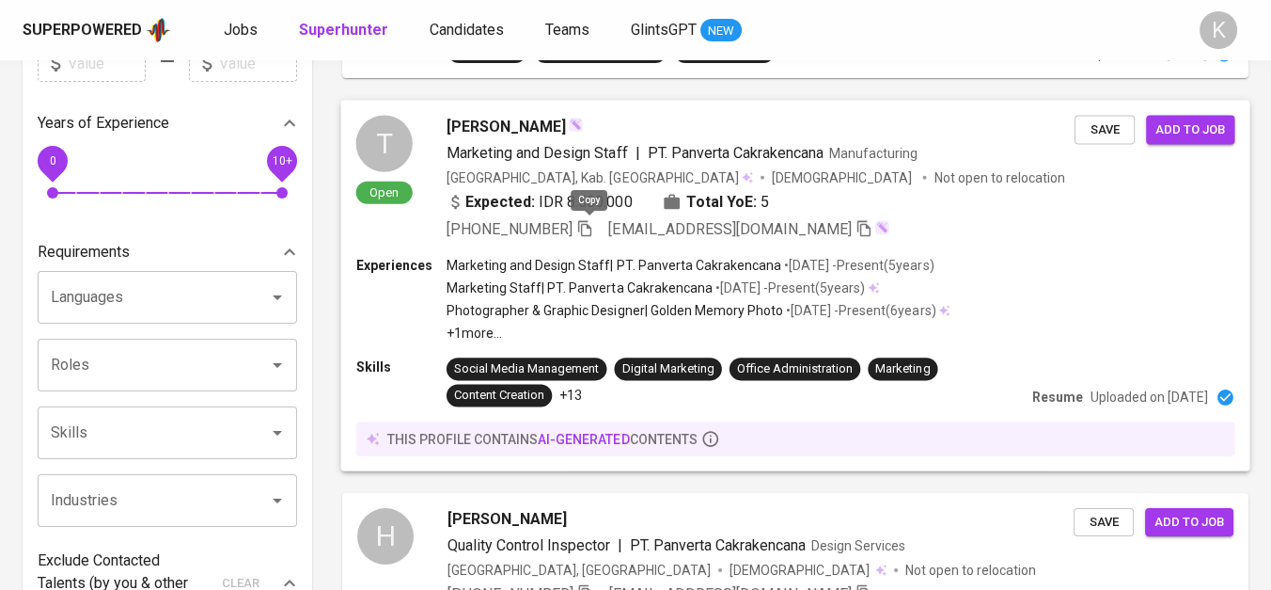
click at [583, 228] on icon "button" at bounding box center [584, 227] width 17 height 17
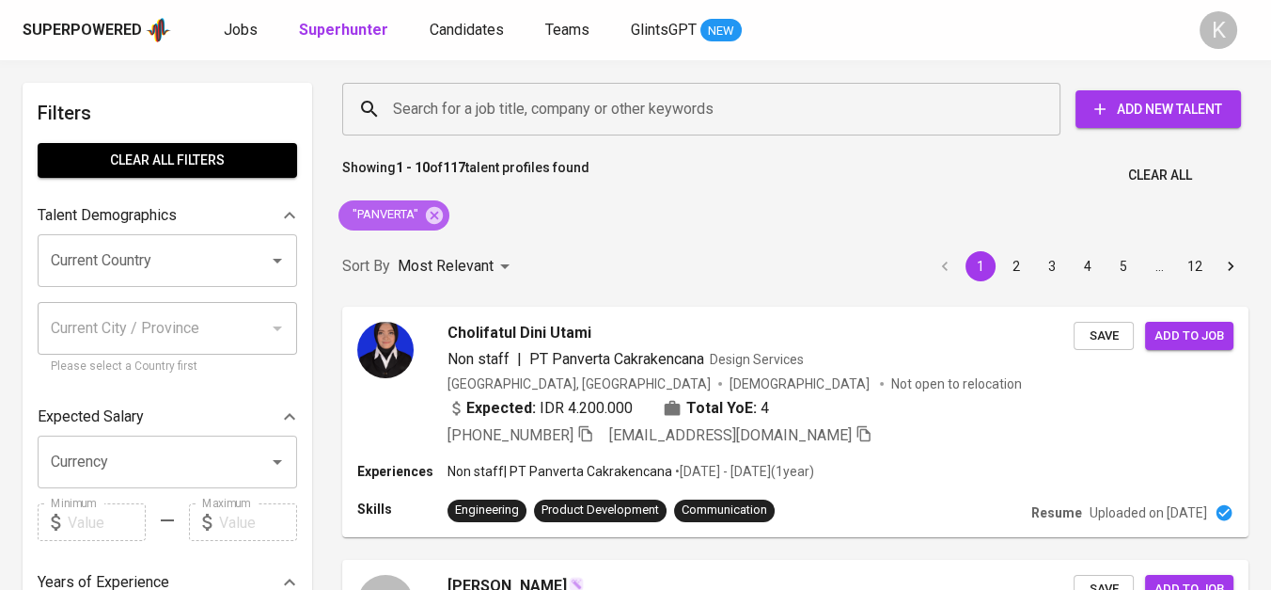
drag, startPoint x: 432, startPoint y: 210, endPoint x: 556, endPoint y: 1, distance: 242.9
click at [432, 210] on icon at bounding box center [434, 214] width 17 height 17
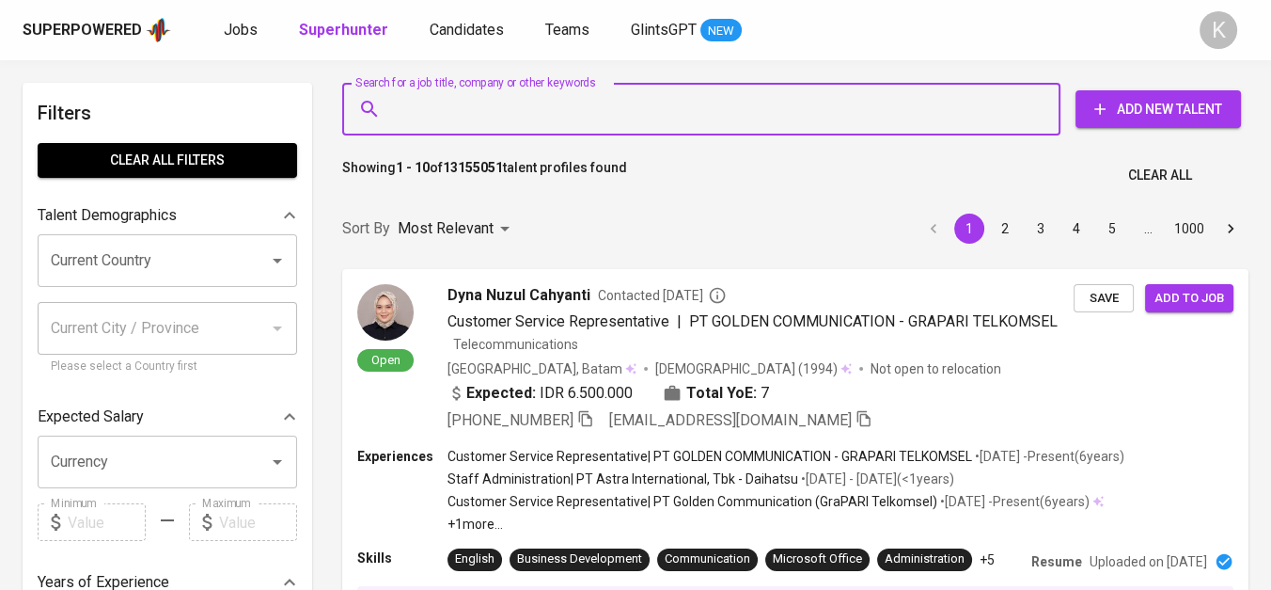
click at [509, 104] on input "Search for a job title, company or other keywords" at bounding box center [706, 109] width 636 height 36
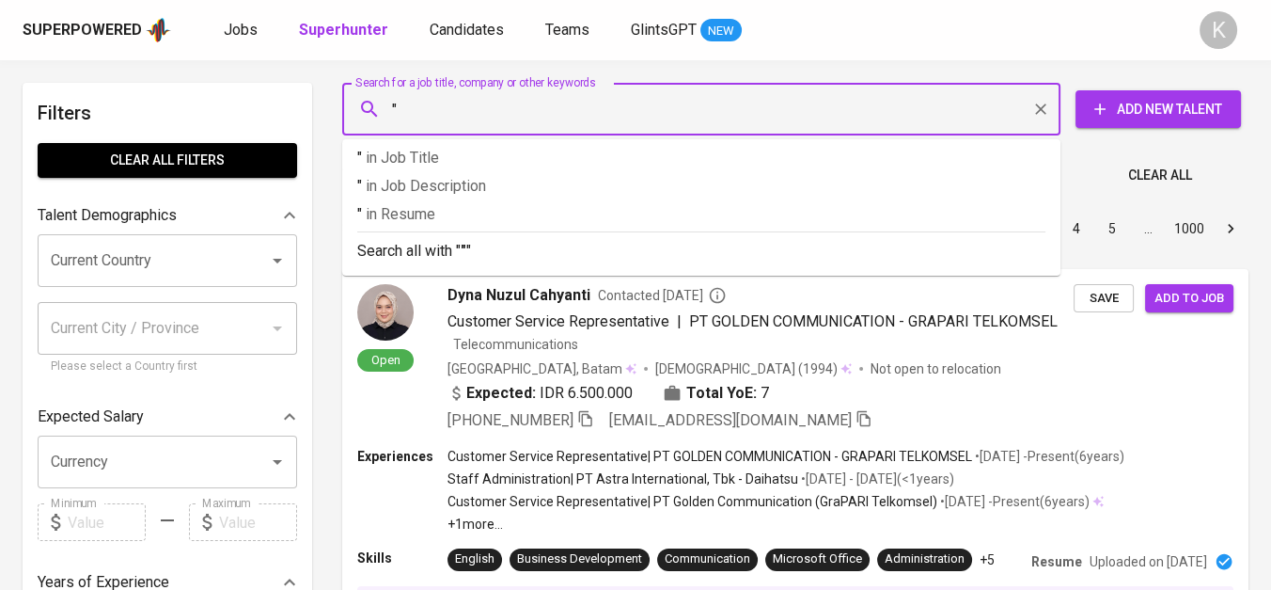
paste input "PT Selera Sukses Abadi"
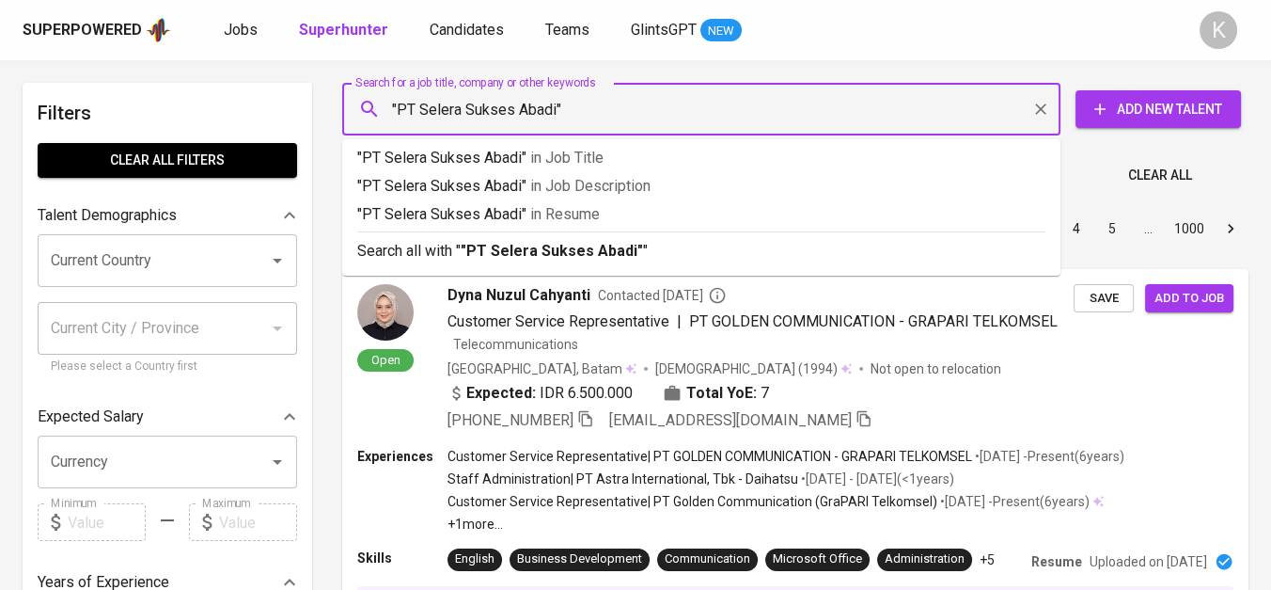
click at [423, 113] on input ""PT Selera Sukses Abadi"" at bounding box center [706, 109] width 636 height 36
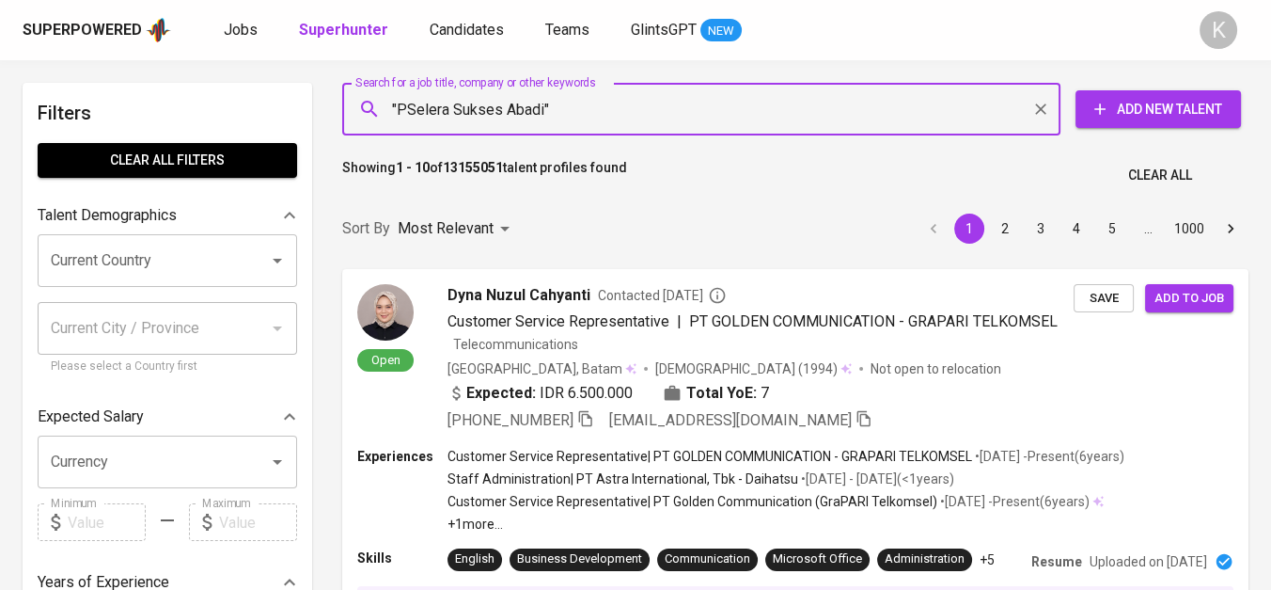
type input ""Selera Sukses Abadi""
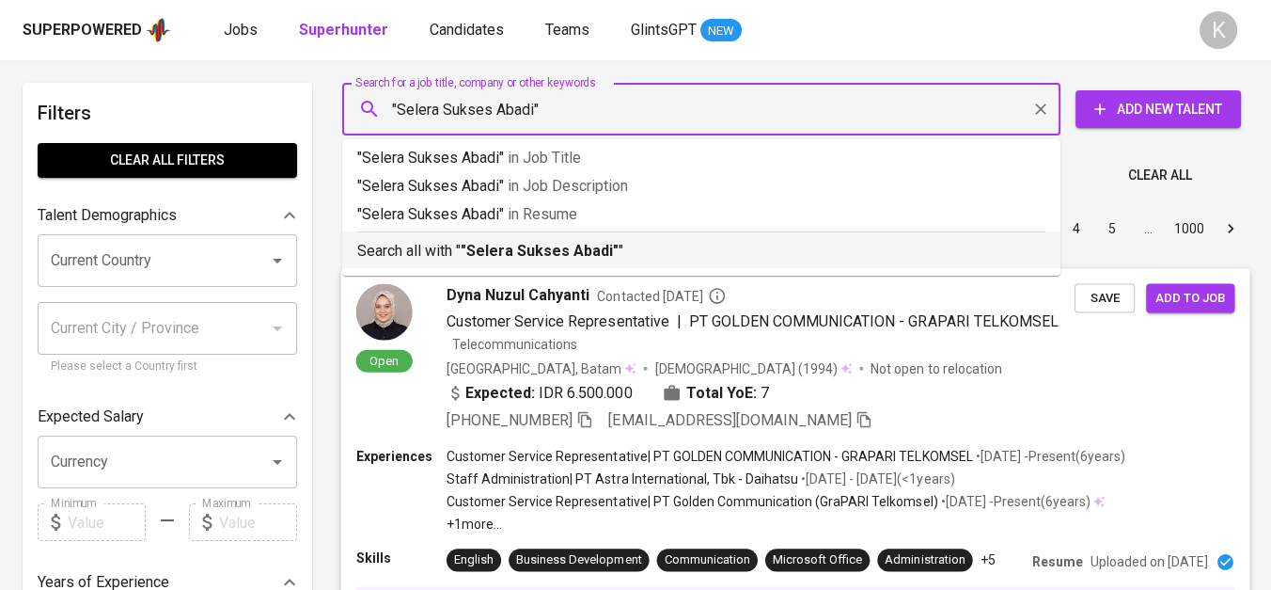
click at [527, 260] on b ""Selera Sukses Abadi"" at bounding box center [540, 251] width 158 height 18
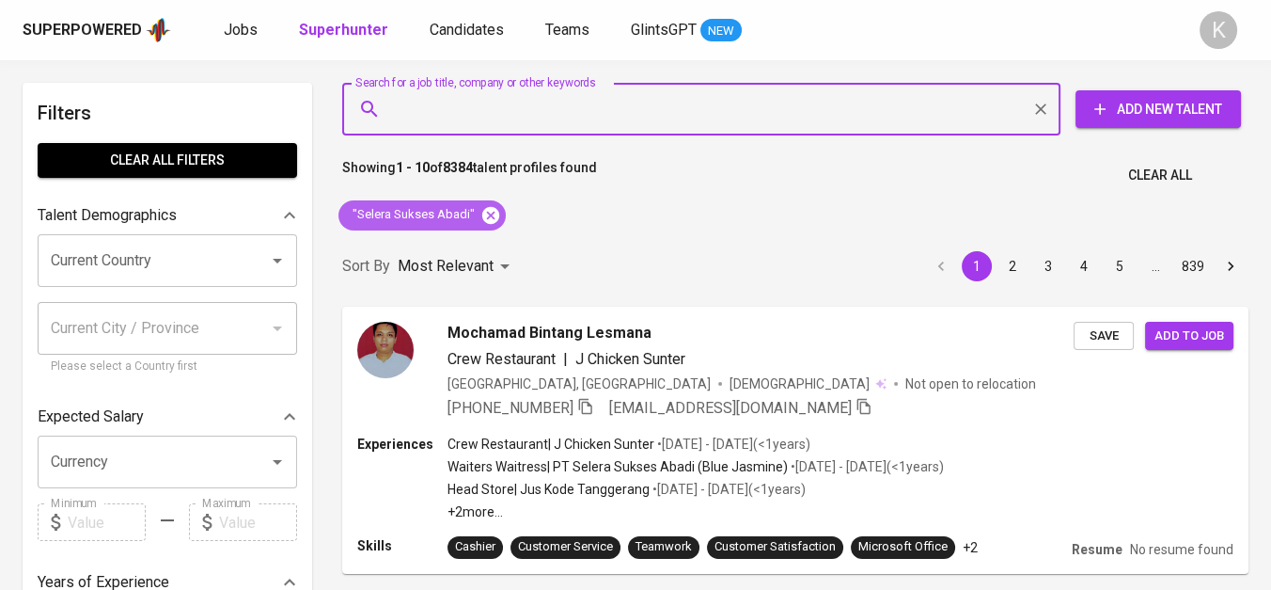
click at [487, 209] on icon at bounding box center [490, 214] width 17 height 17
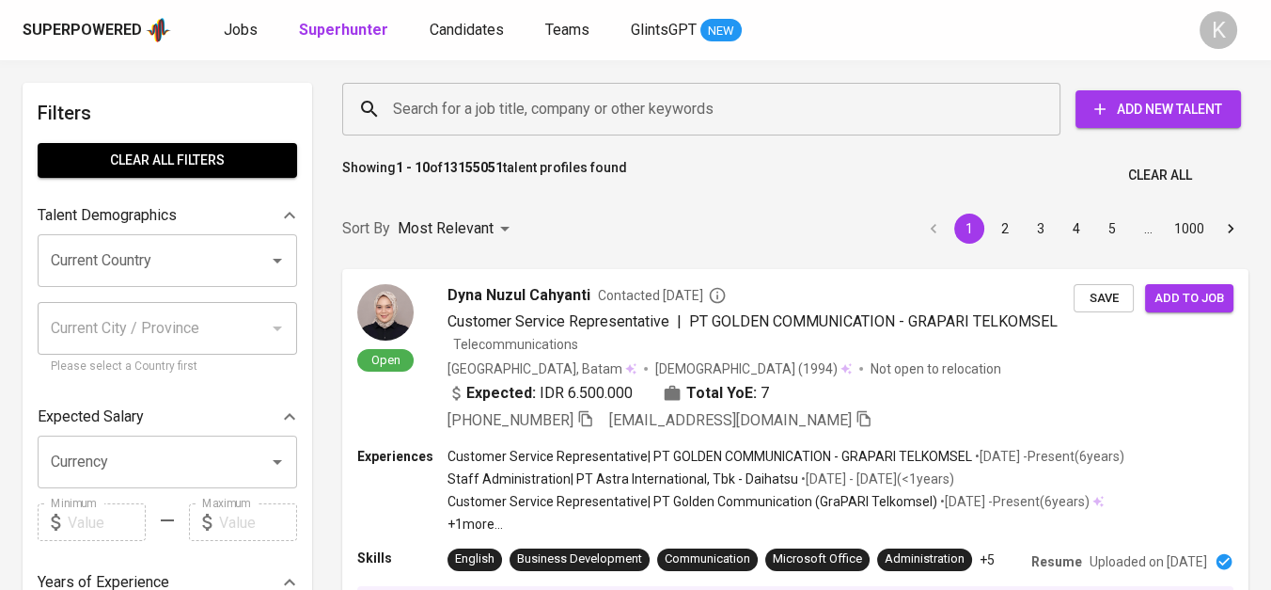
click at [485, 113] on input "Search for a job title, company or other keywords" at bounding box center [706, 109] width 636 height 36
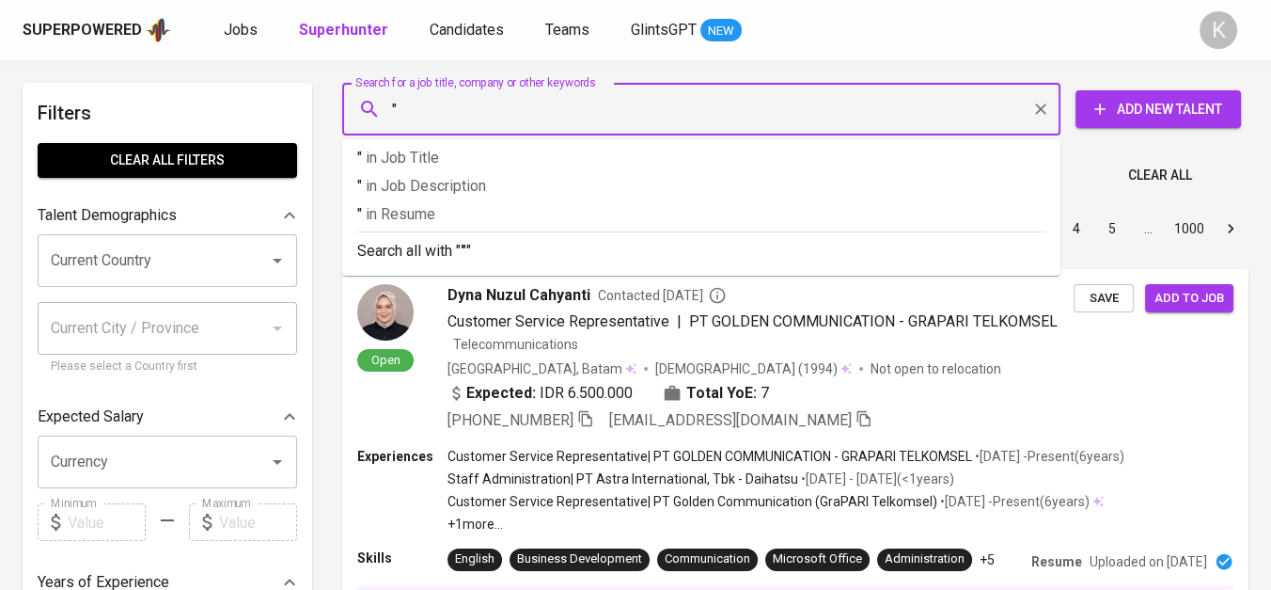
paste input "Express Guna Jaya Logistik"
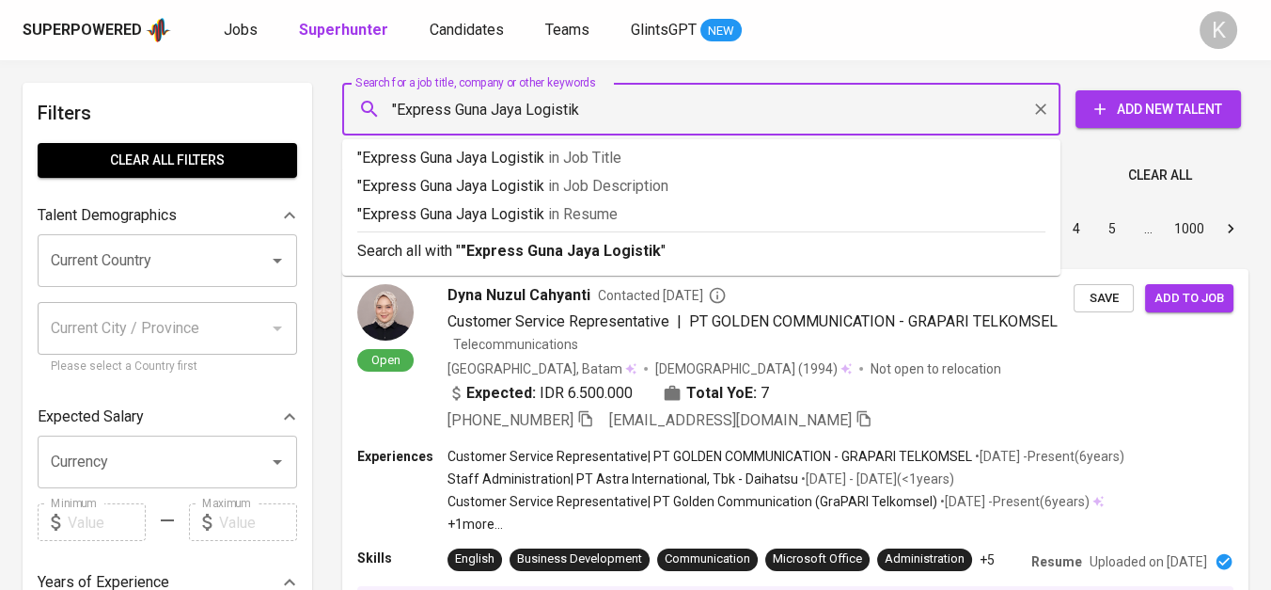
type input ""Express Guna Jaya Logistik""
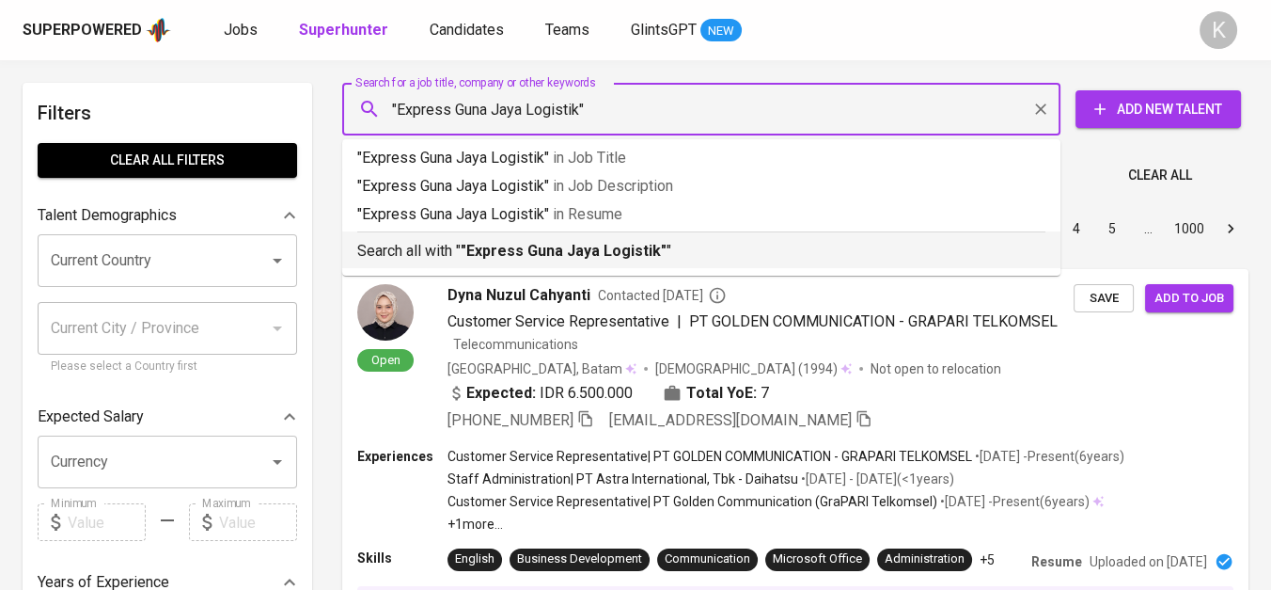
drag, startPoint x: 531, startPoint y: 246, endPoint x: 284, endPoint y: 3, distance: 347.1
click at [531, 245] on b ""Express Guna Jaya Logistik"" at bounding box center [564, 251] width 206 height 18
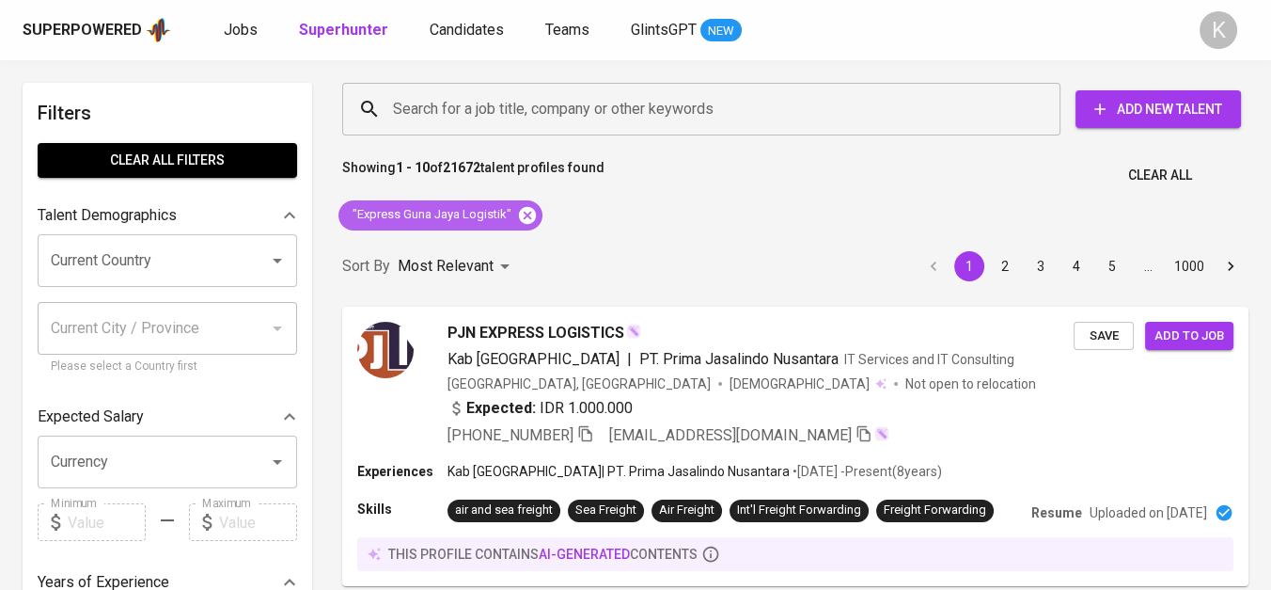
click at [522, 218] on icon at bounding box center [527, 215] width 21 height 21
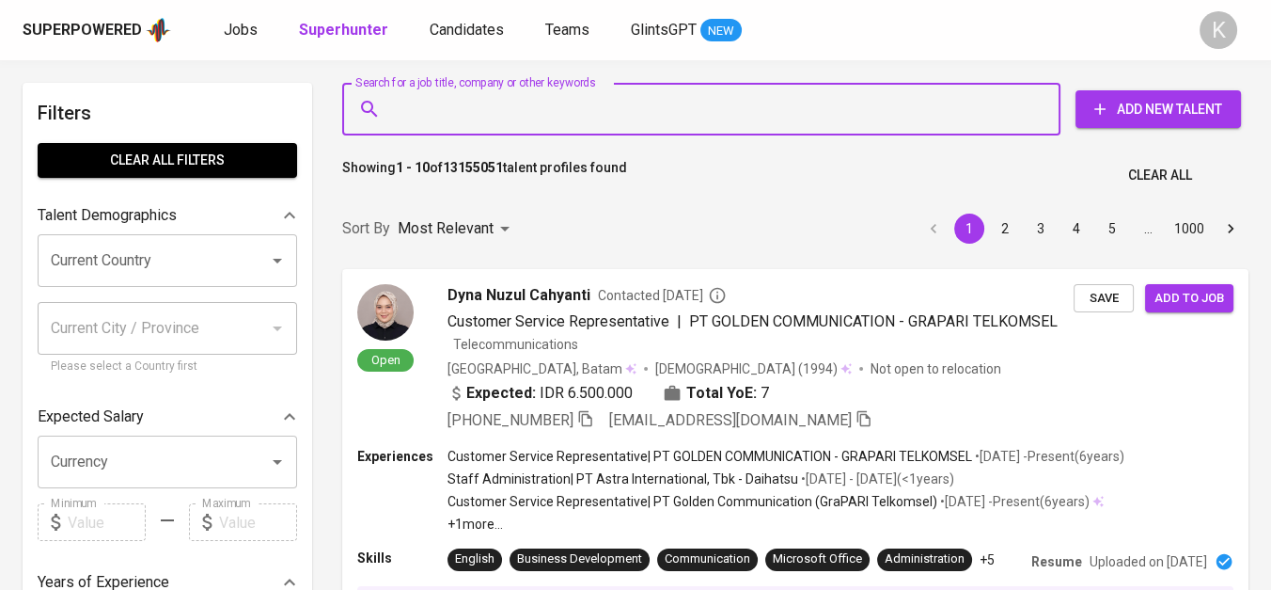
click at [487, 106] on input "Search for a job title, company or other keywords" at bounding box center [706, 109] width 636 height 36
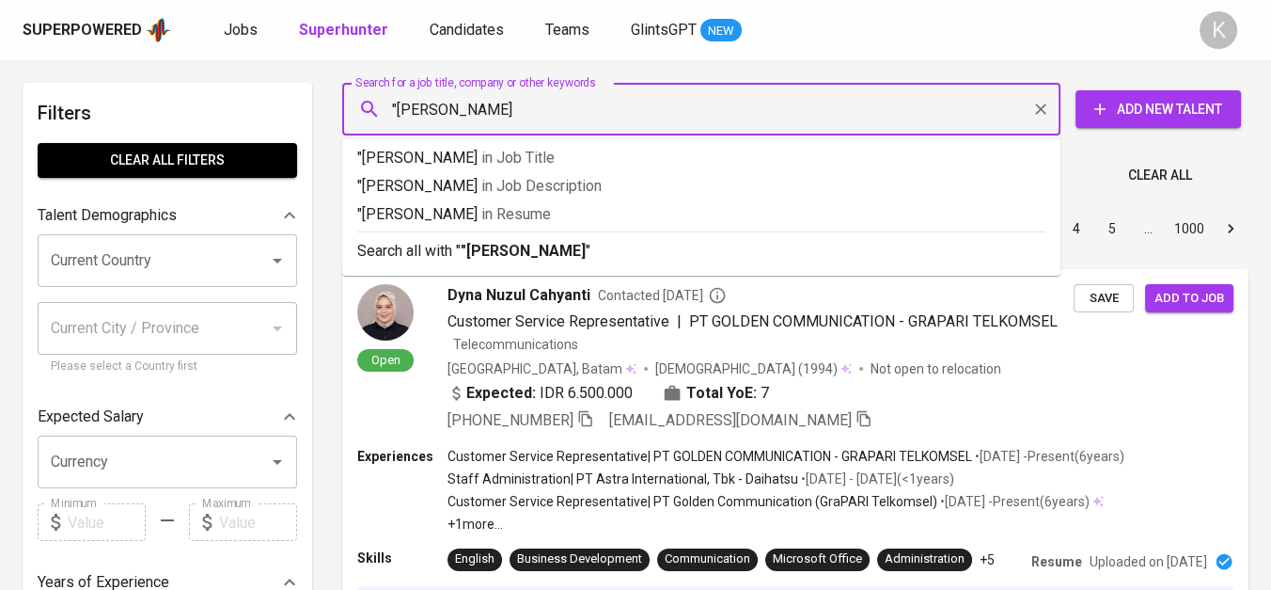
type input ""[PERSON_NAME]""
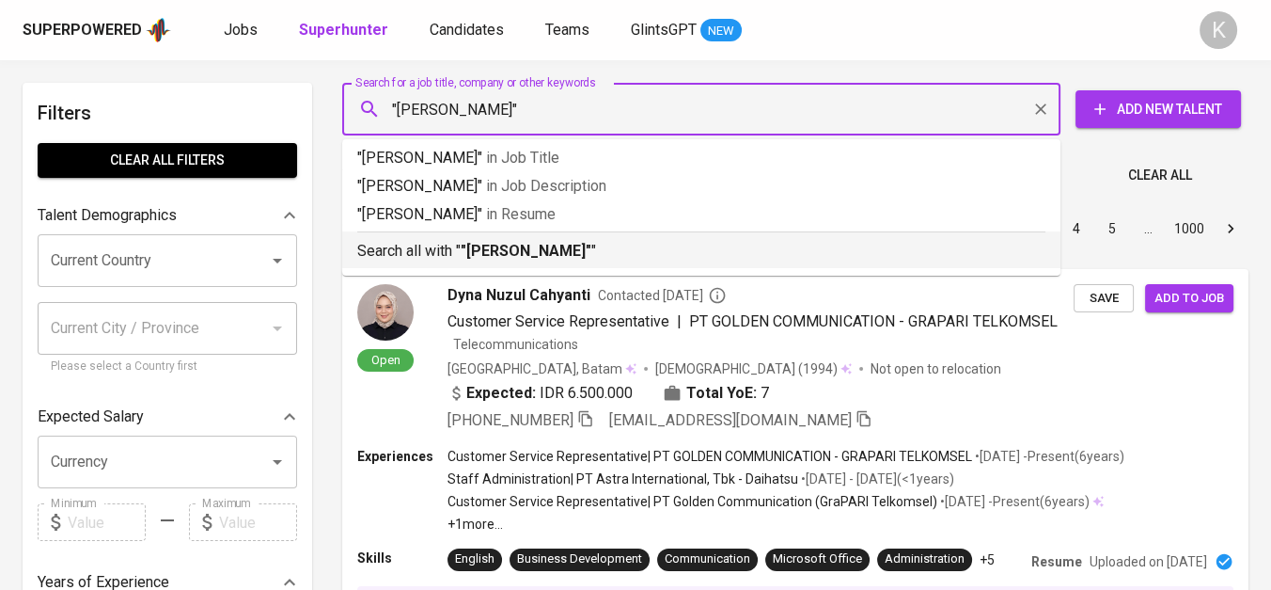
click at [502, 251] on b ""[PERSON_NAME]"" at bounding box center [526, 251] width 131 height 18
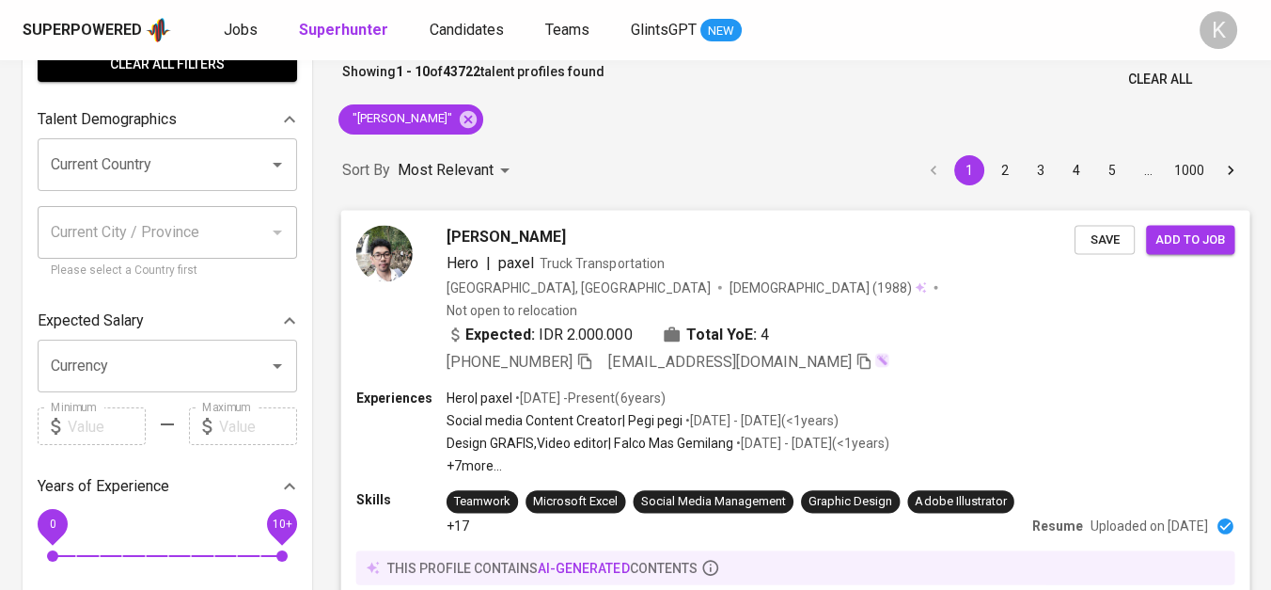
scroll to position [104, 0]
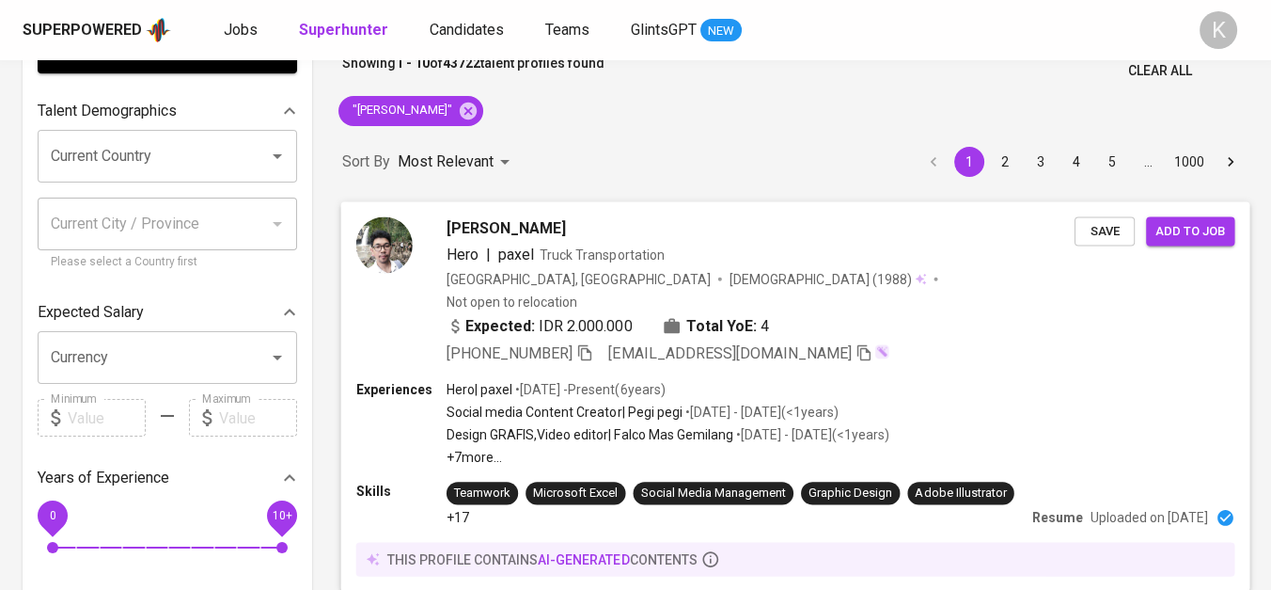
click at [502, 226] on span "Akbar Kartawijaya" at bounding box center [506, 227] width 119 height 23
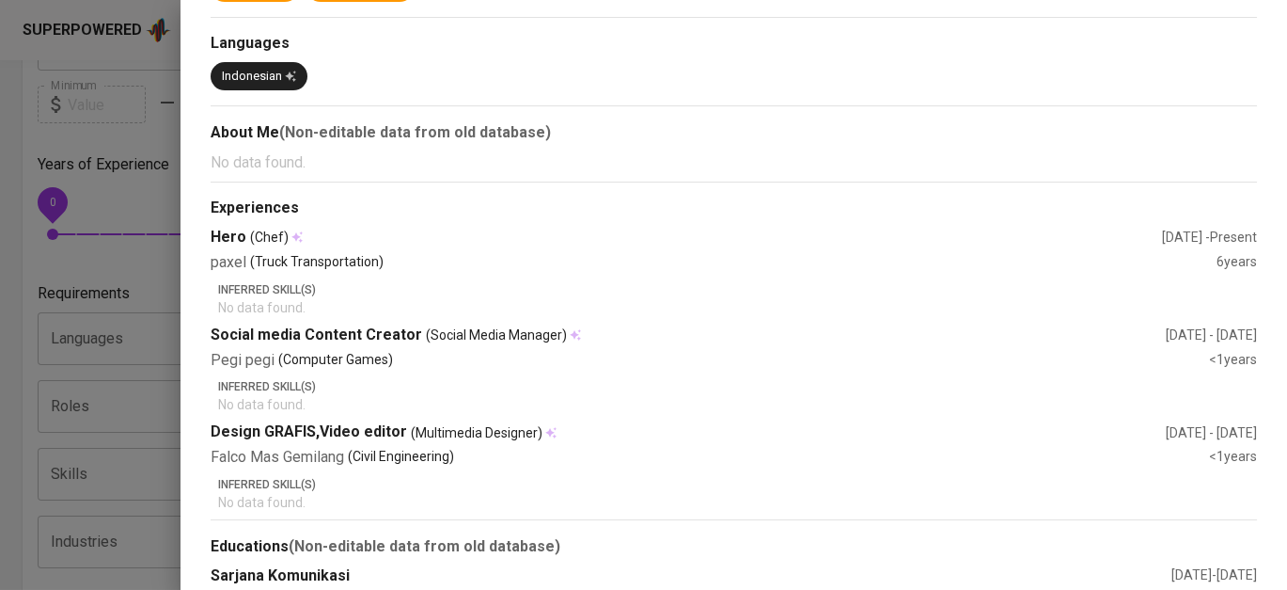
scroll to position [0, 0]
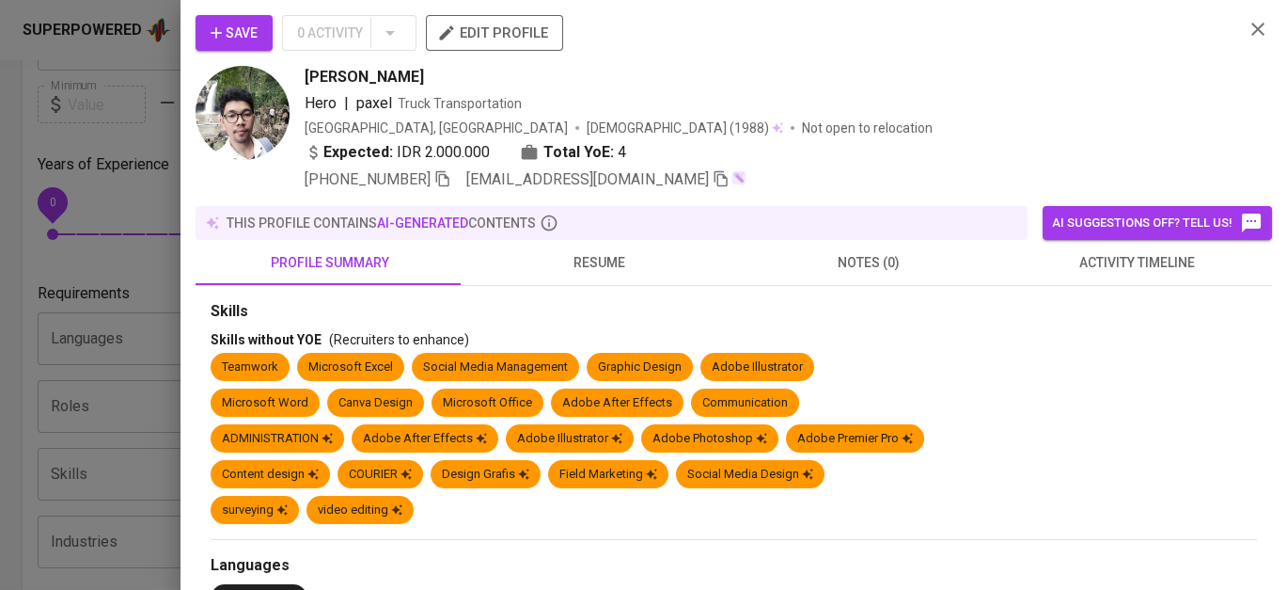
click at [1252, 18] on icon "button" at bounding box center [1258, 29] width 23 height 23
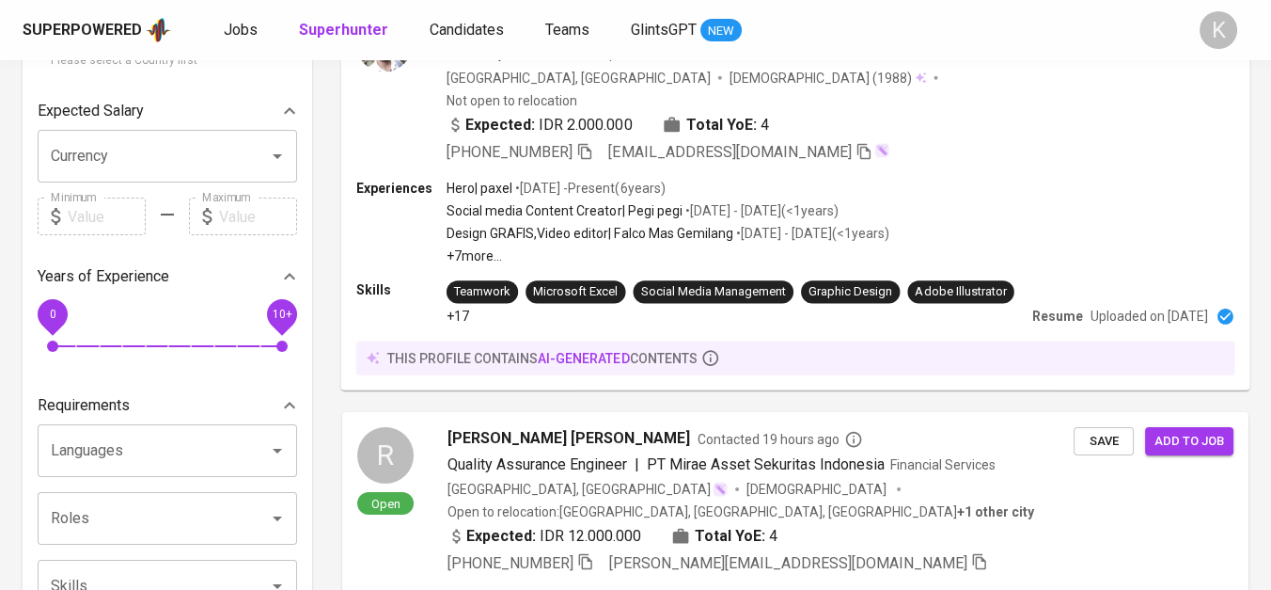
scroll to position [201, 0]
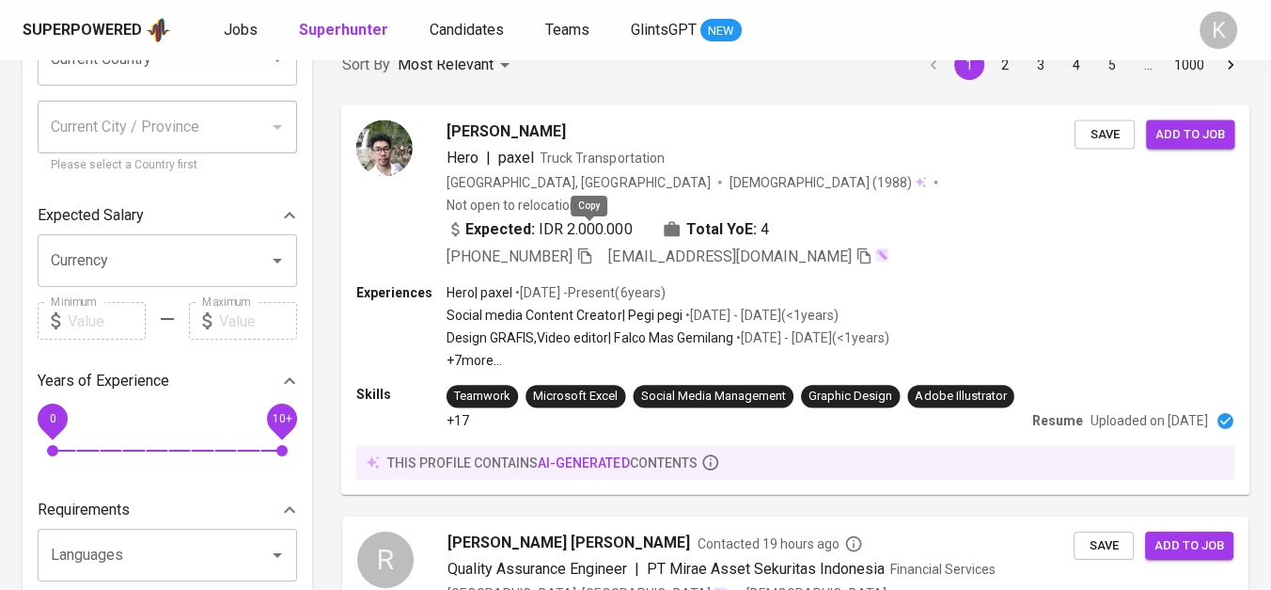
click at [586, 247] on icon "button" at bounding box center [584, 255] width 13 height 16
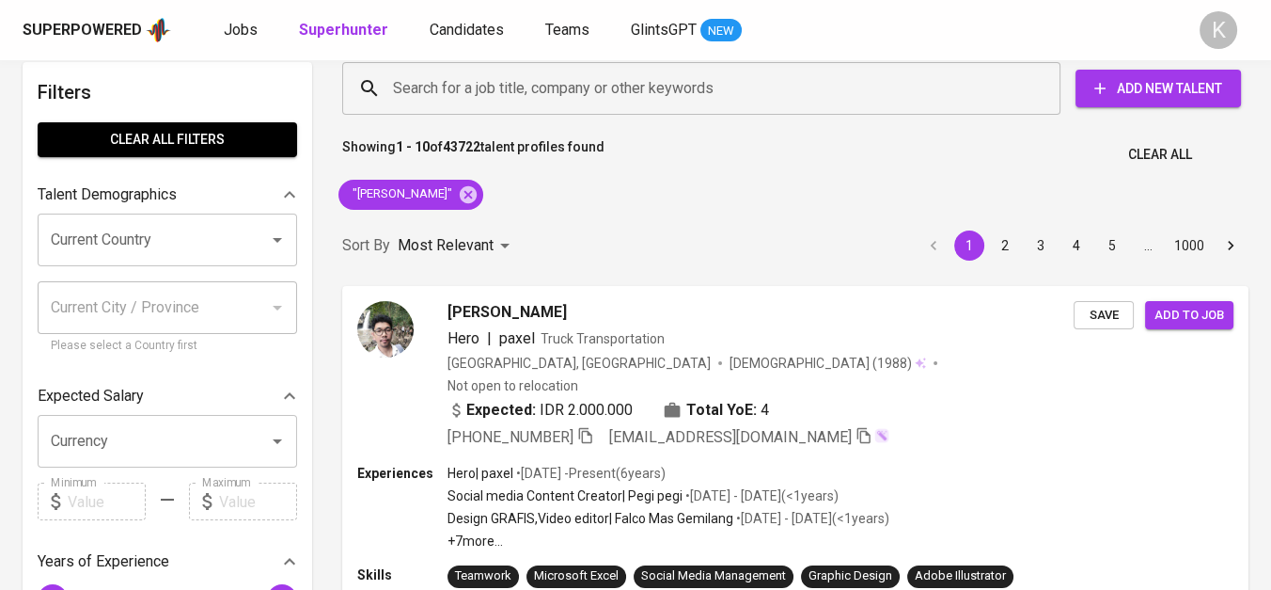
scroll to position [0, 0]
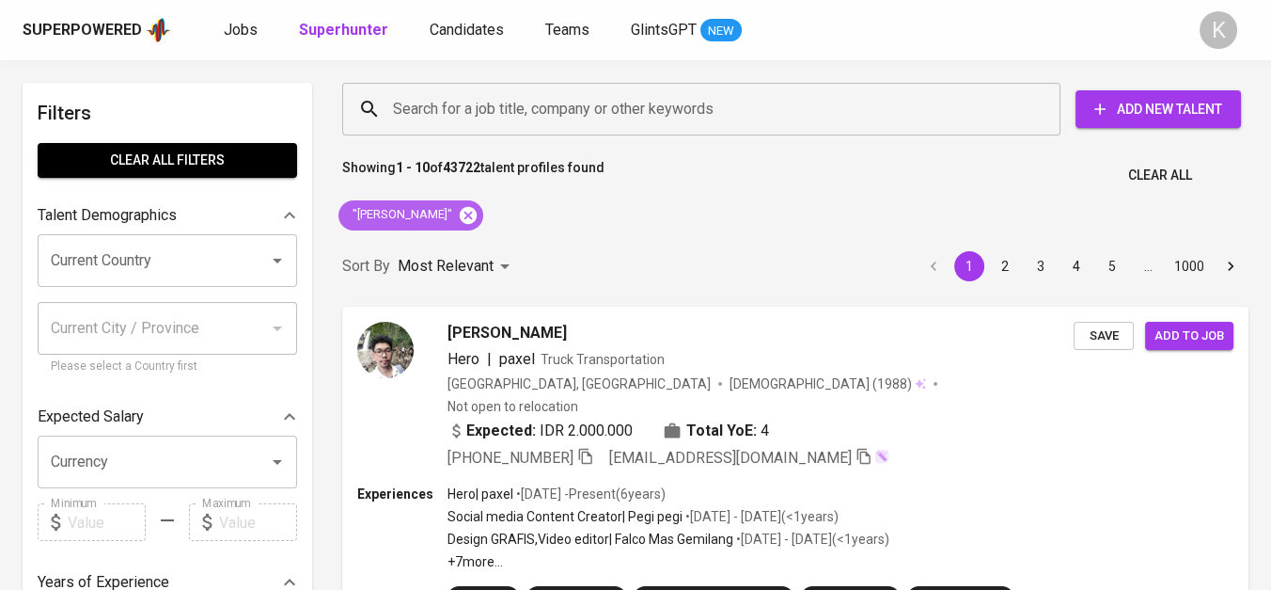
click at [468, 209] on icon at bounding box center [468, 214] width 17 height 17
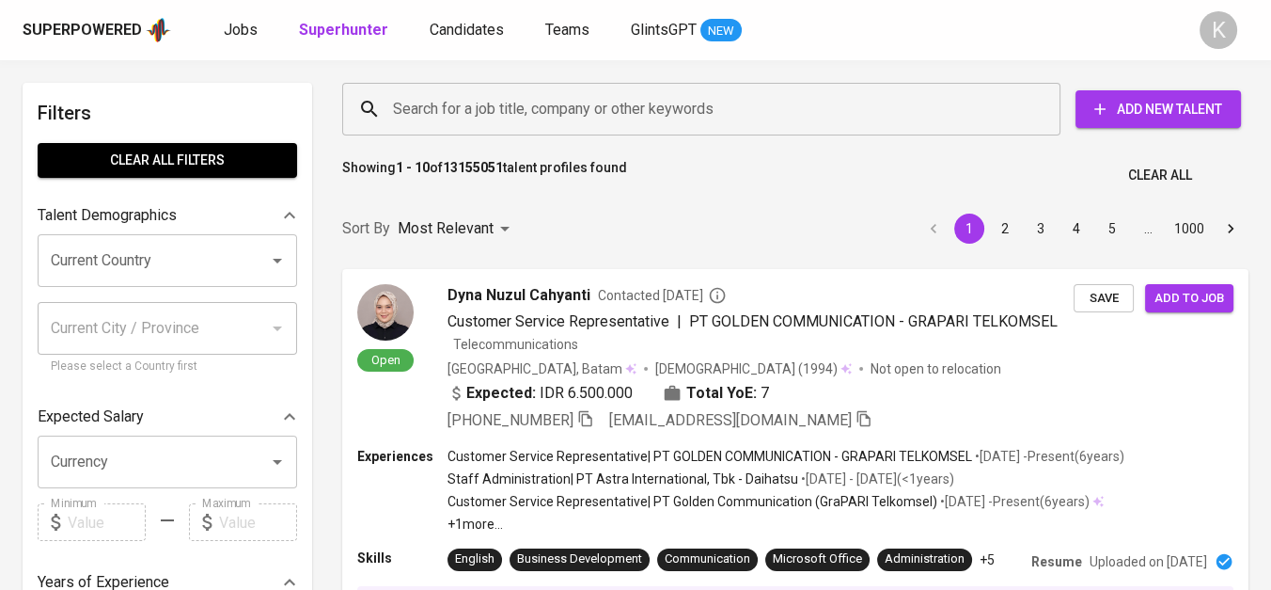
click at [518, 103] on input "Search for a job title, company or other keywords" at bounding box center [706, 109] width 636 height 36
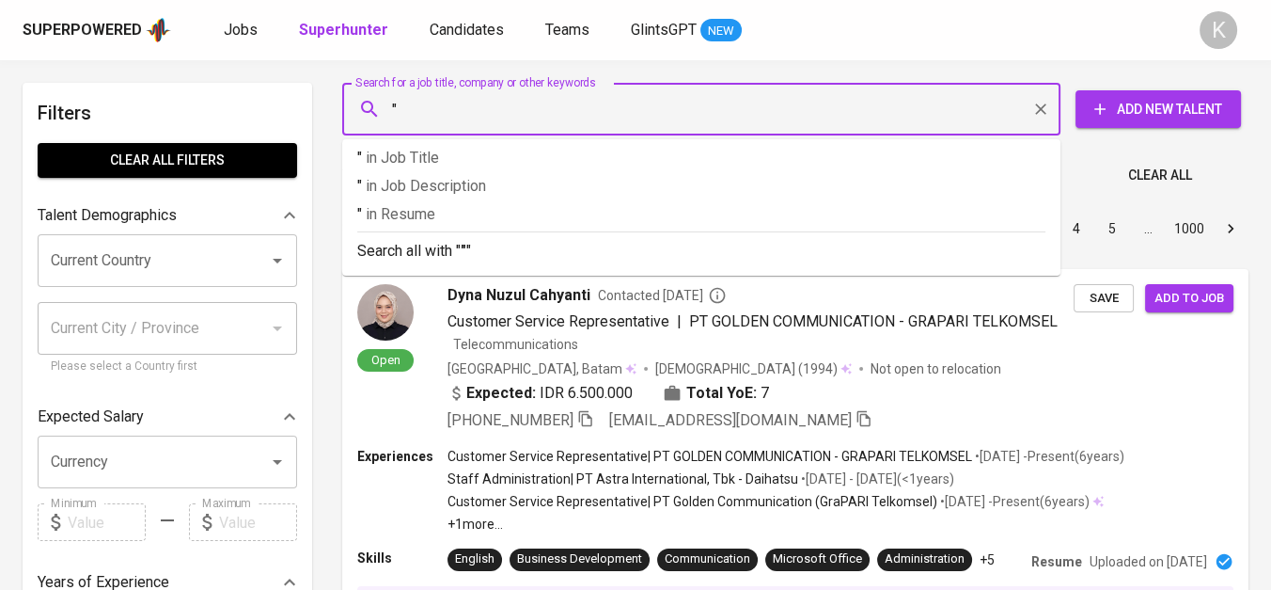
paste input "APT Medical Indonesia"
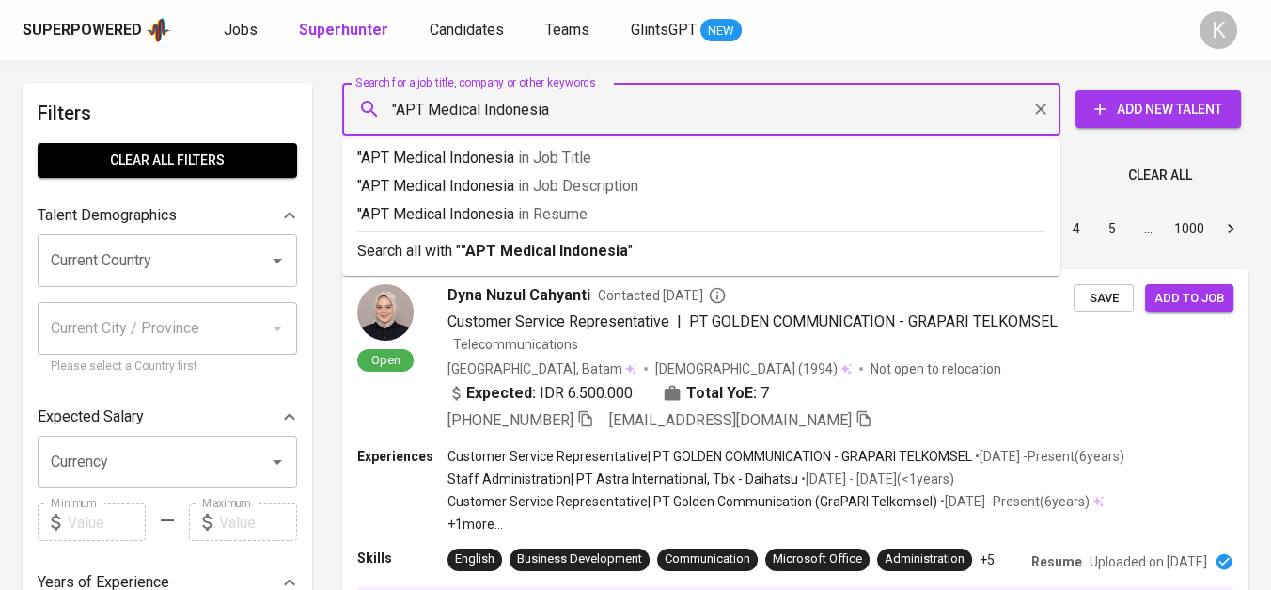
type input ""APT Medical Indonesia""
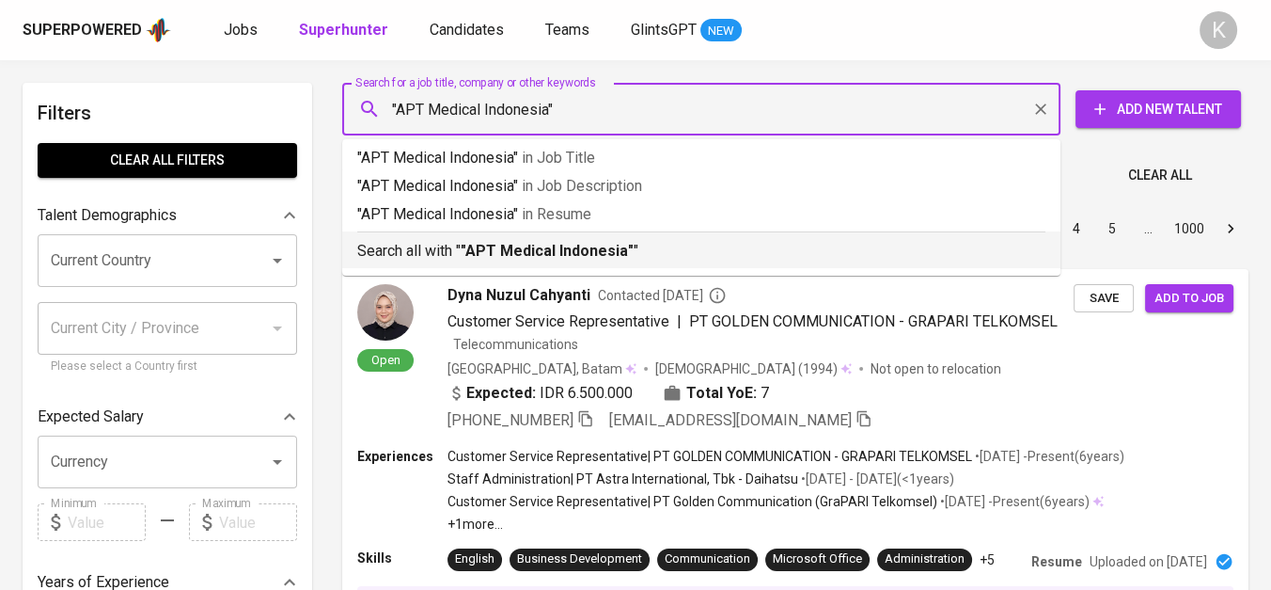
click at [568, 245] on b ""APT Medical Indonesia"" at bounding box center [547, 251] width 173 height 18
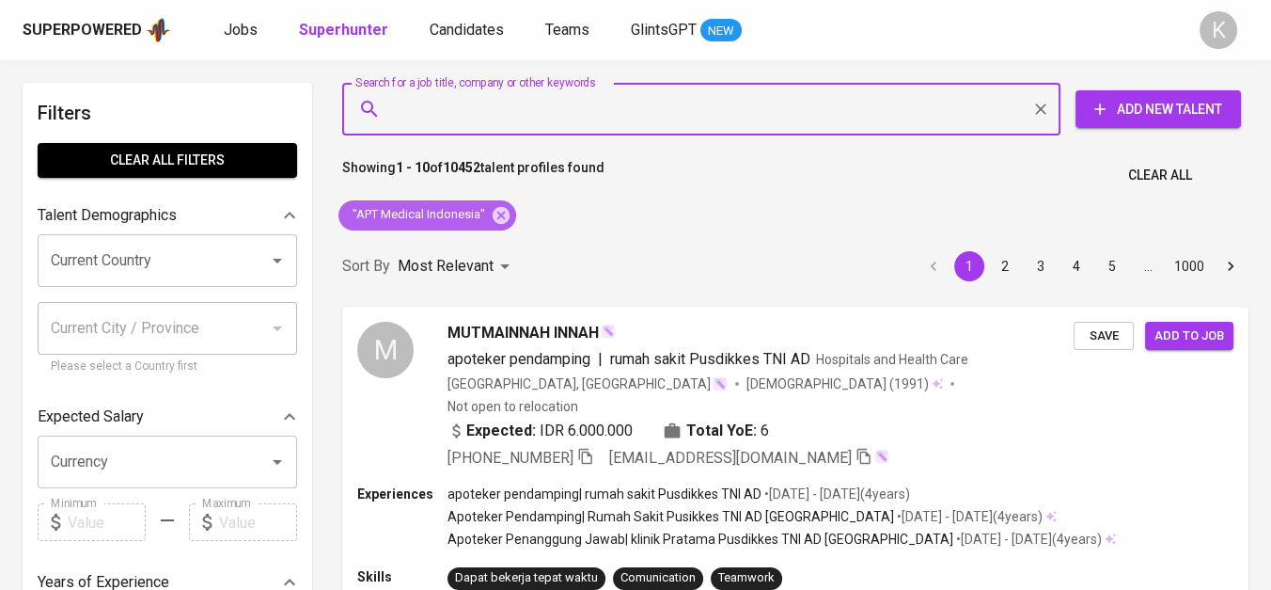
click at [504, 212] on icon at bounding box center [501, 215] width 21 height 21
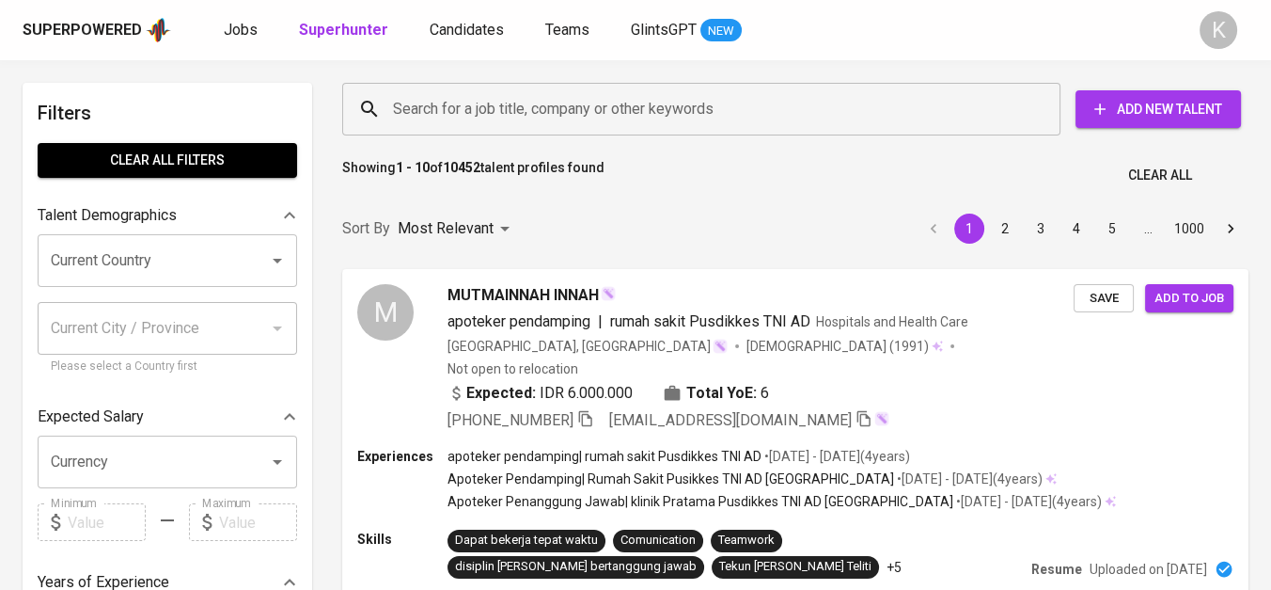
click at [517, 113] on input "Search for a job title, company or other keywords" at bounding box center [706, 109] width 636 height 36
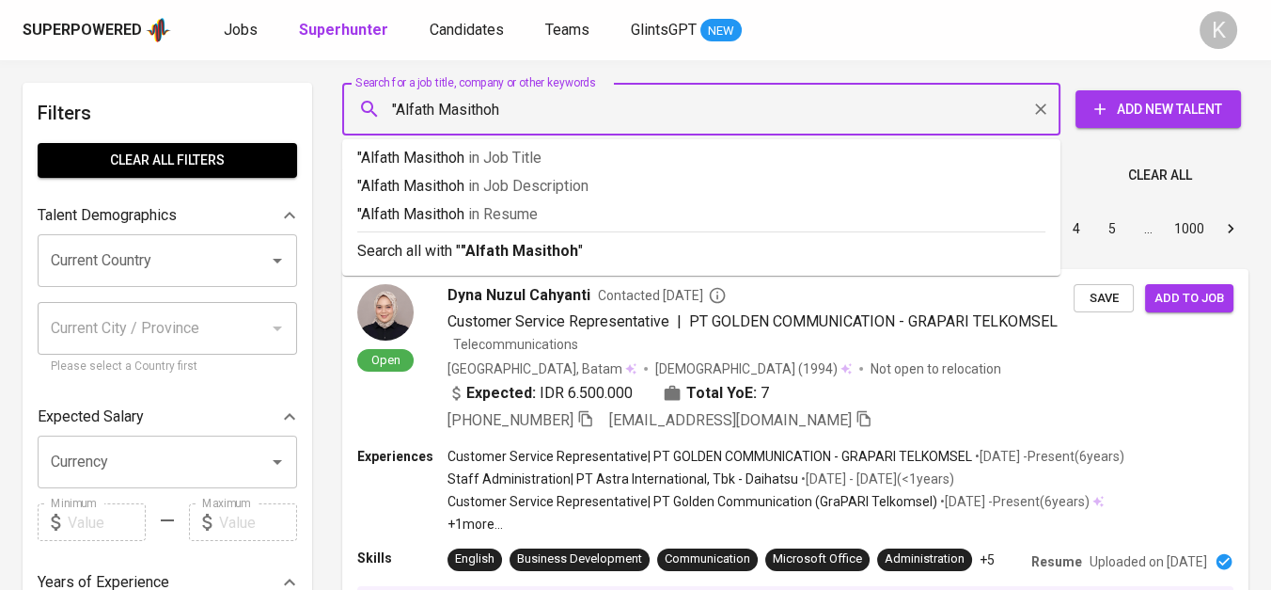
type input ""Alfath Masithoh""
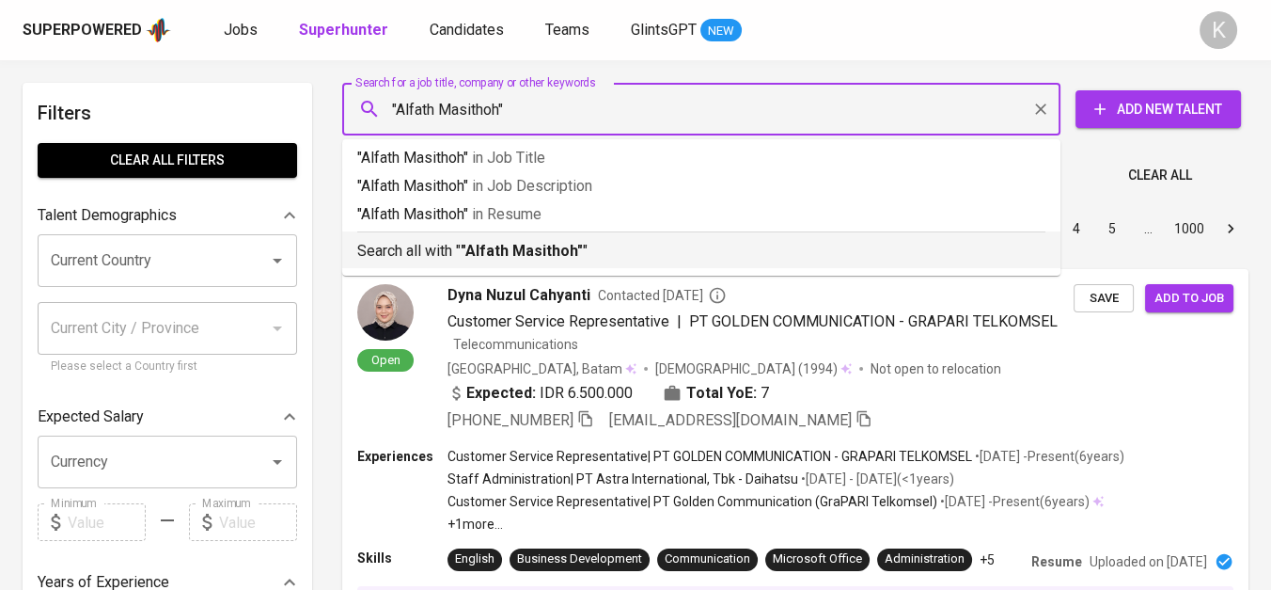
click at [586, 246] on p "Search all with " "Alfath Masithoh" "" at bounding box center [701, 251] width 688 height 23
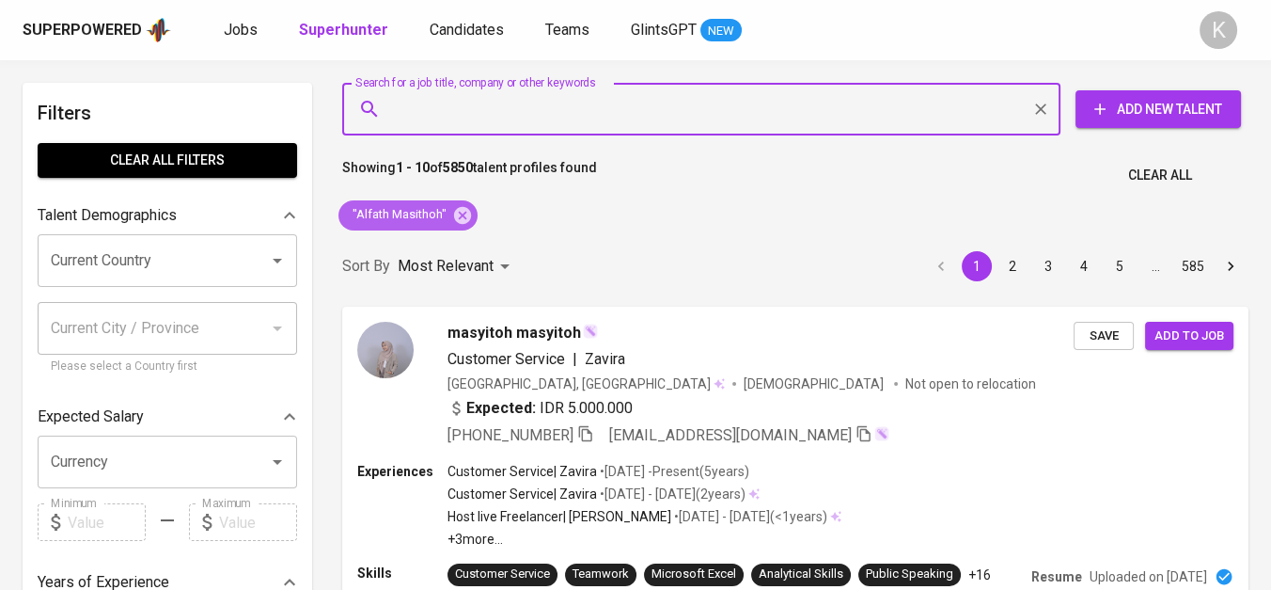
drag, startPoint x: 461, startPoint y: 214, endPoint x: 303, endPoint y: 2, distance: 264.8
click at [461, 214] on icon at bounding box center [462, 215] width 21 height 21
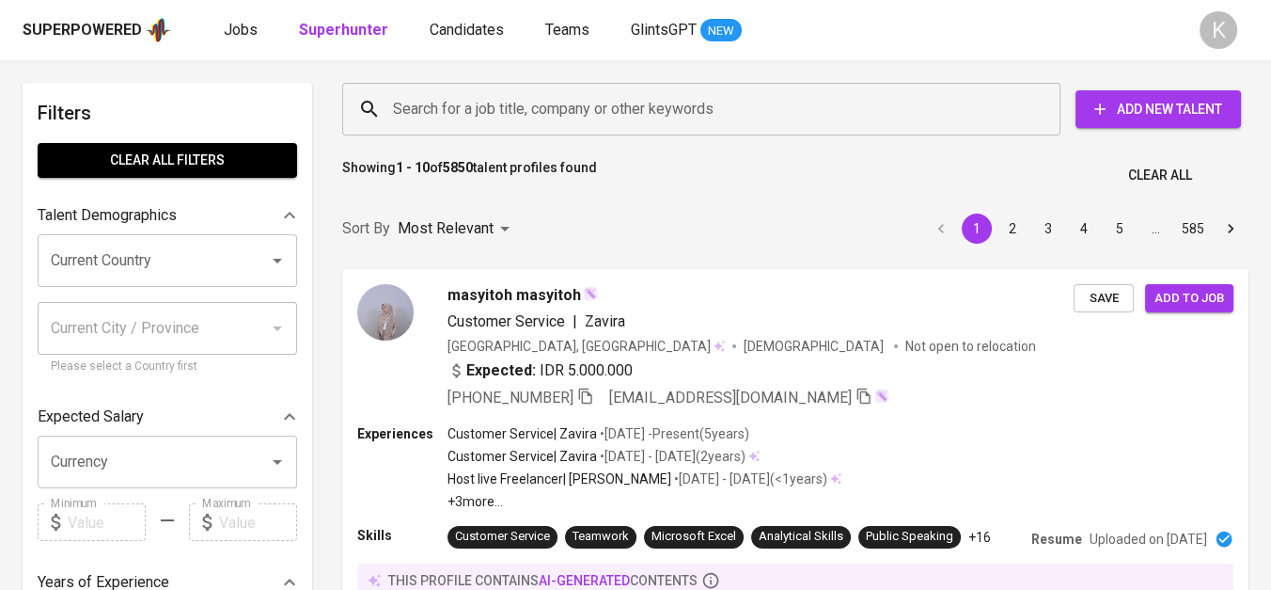
click at [472, 118] on input "Search for a job title, company or other keywords" at bounding box center [706, 109] width 636 height 36
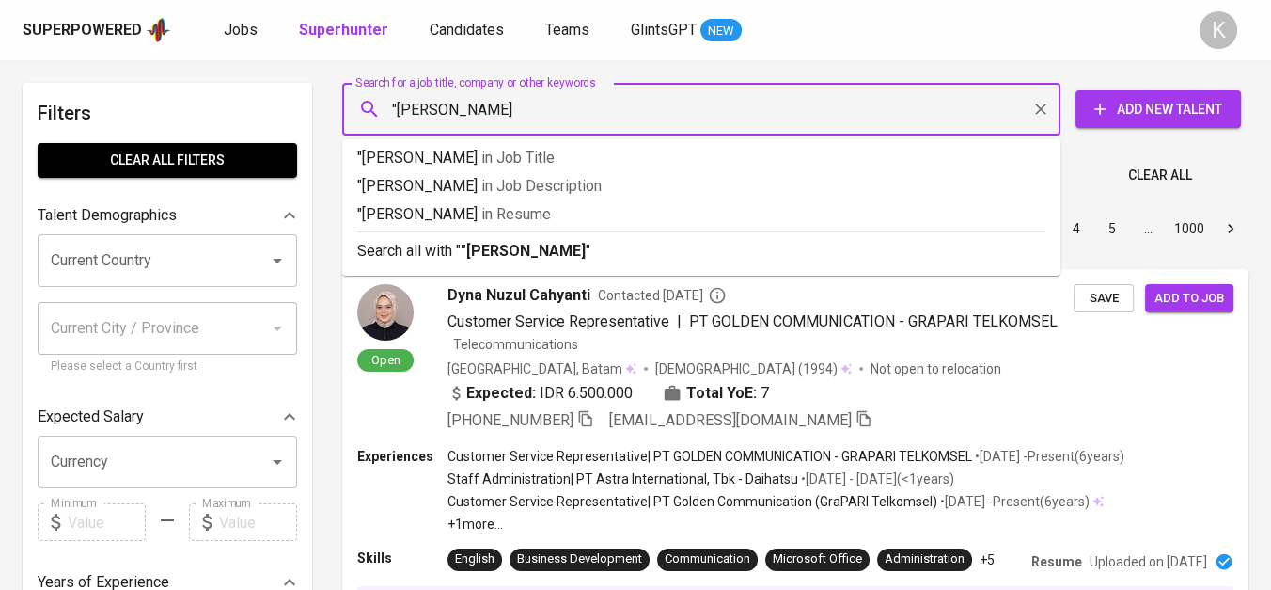
type input ""Shinta Dwi Wahyuni""
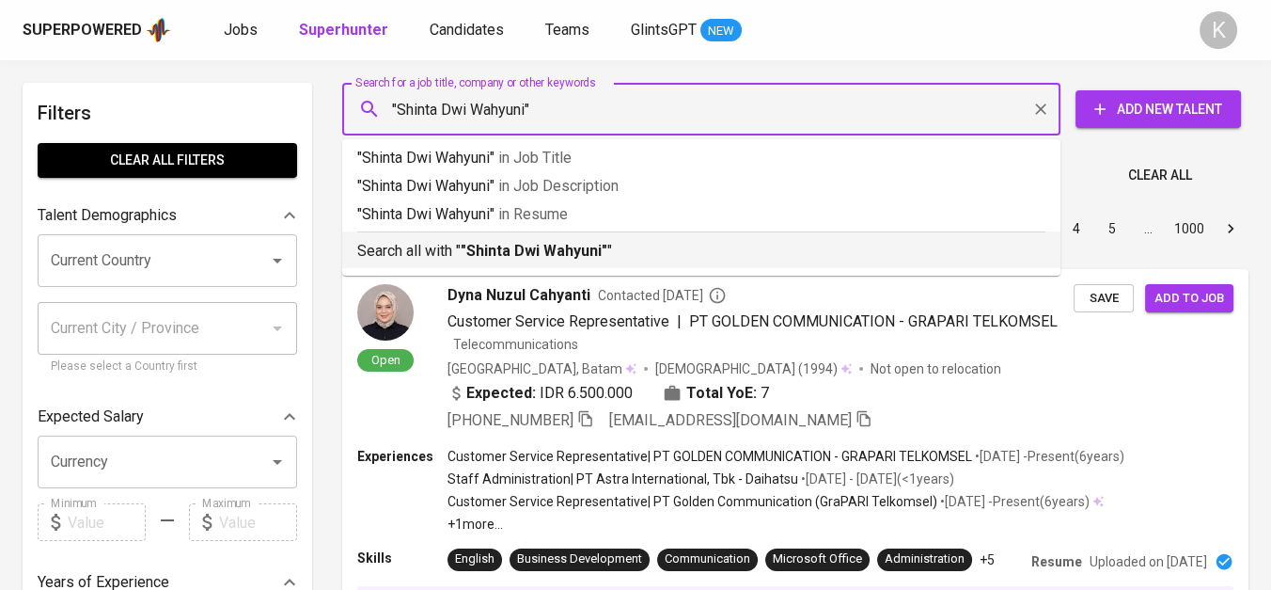
click at [529, 246] on b ""Shinta Dwi Wahyuni"" at bounding box center [534, 251] width 147 height 18
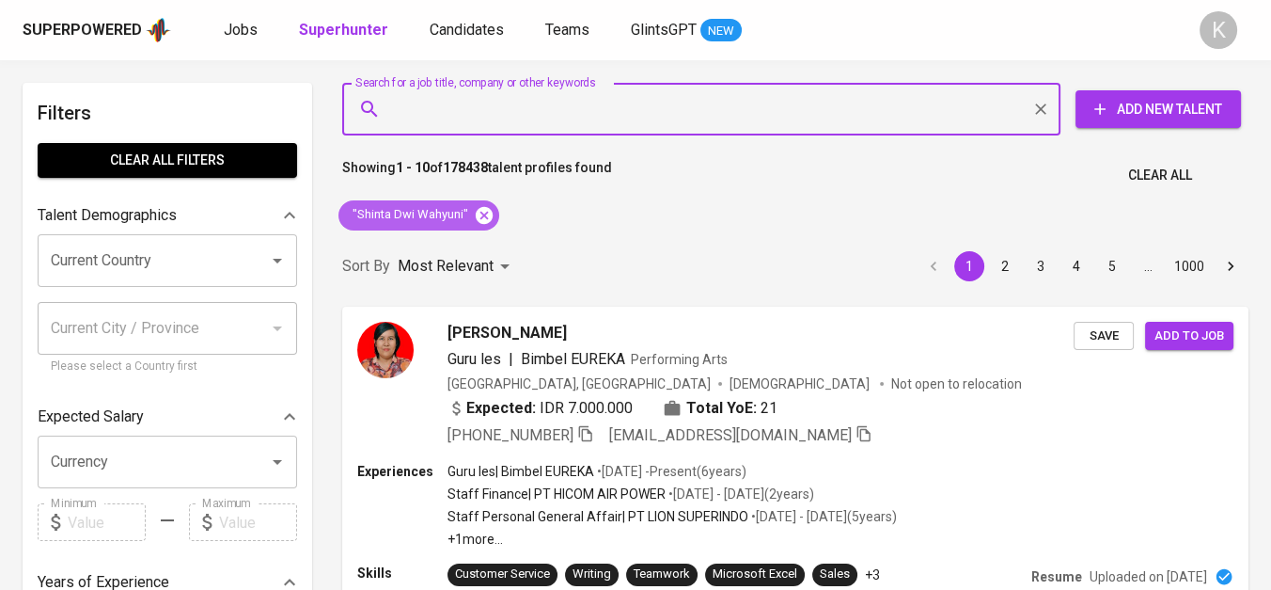
click at [483, 219] on icon at bounding box center [484, 214] width 17 height 17
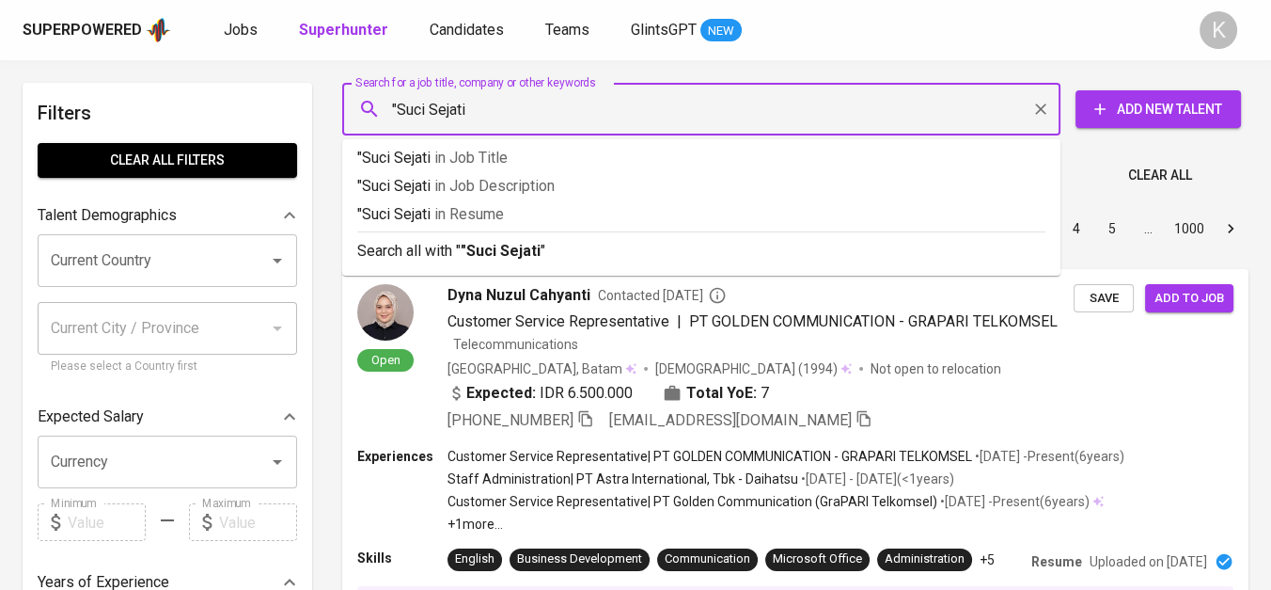
type input ""Suci Sejati""
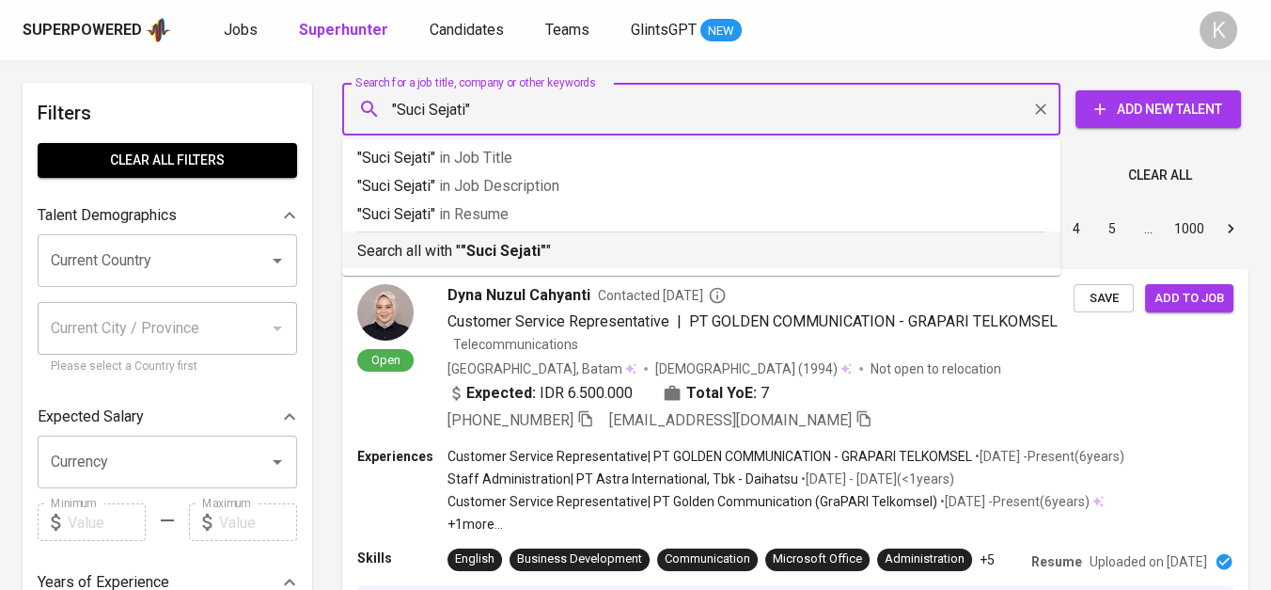
drag, startPoint x: 522, startPoint y: 261, endPoint x: 338, endPoint y: 13, distance: 308.5
click at [522, 260] on p "Search all with " "Suci Sejati" "" at bounding box center [701, 251] width 688 height 23
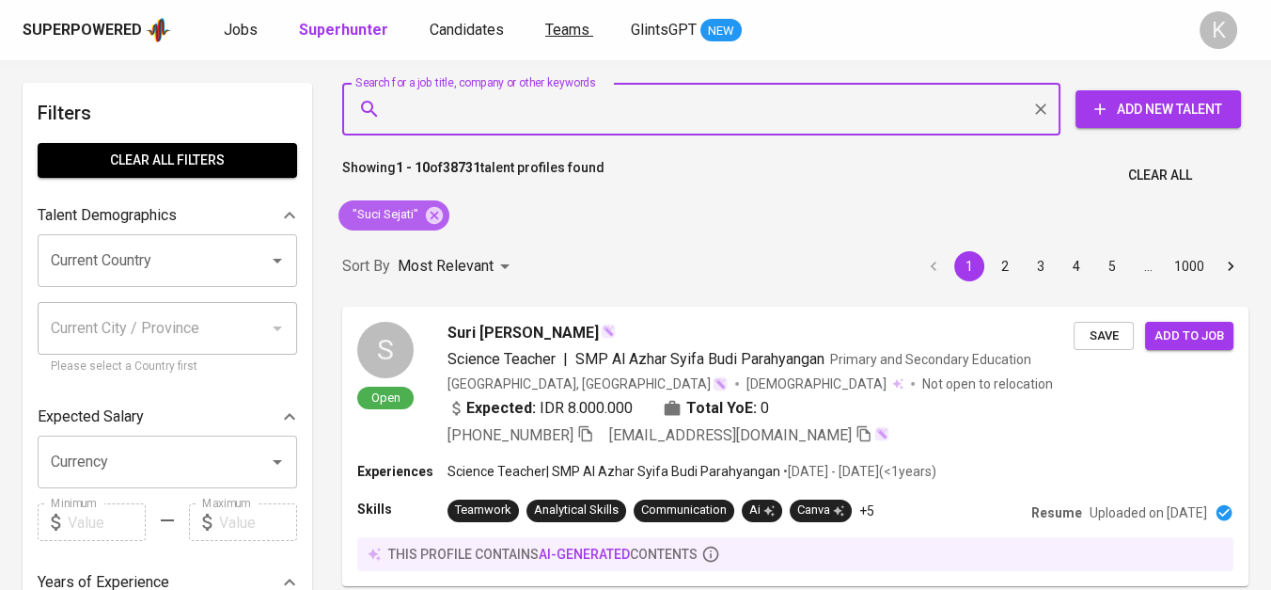
drag, startPoint x: 430, startPoint y: 204, endPoint x: 555, endPoint y: 19, distance: 223.5
click at [430, 205] on icon at bounding box center [434, 215] width 21 height 21
click at [431, 238] on div "Sort By Most Relevant MOST_RELEVANT 1 2 3 4 5 … 1000" at bounding box center [795, 266] width 929 height 57
